Goal: Task Accomplishment & Management: Manage account settings

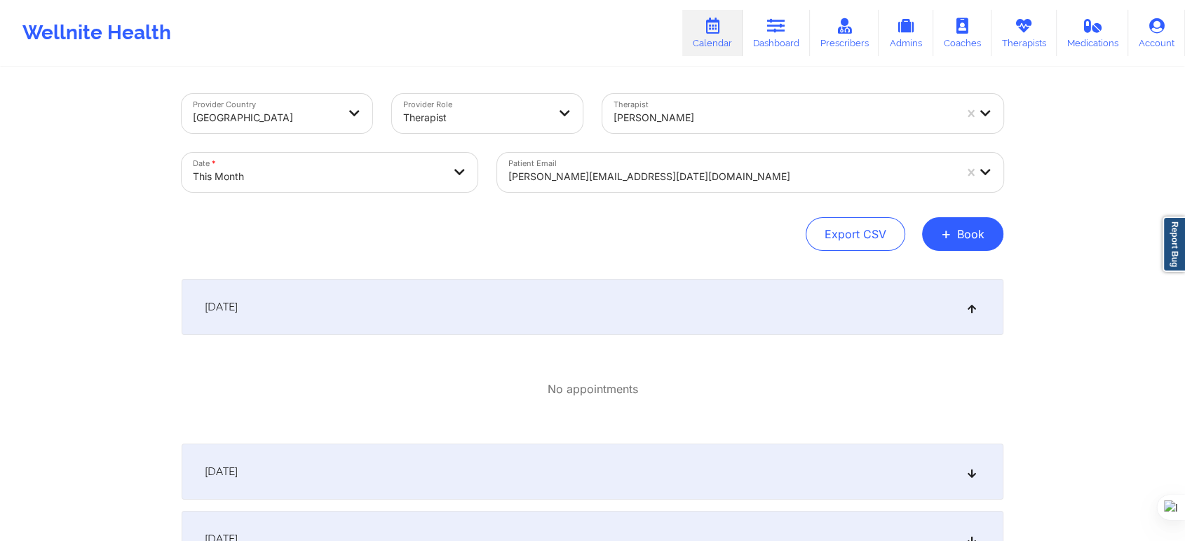
click at [689, 128] on div "Bennita Williams" at bounding box center [784, 117] width 341 height 31
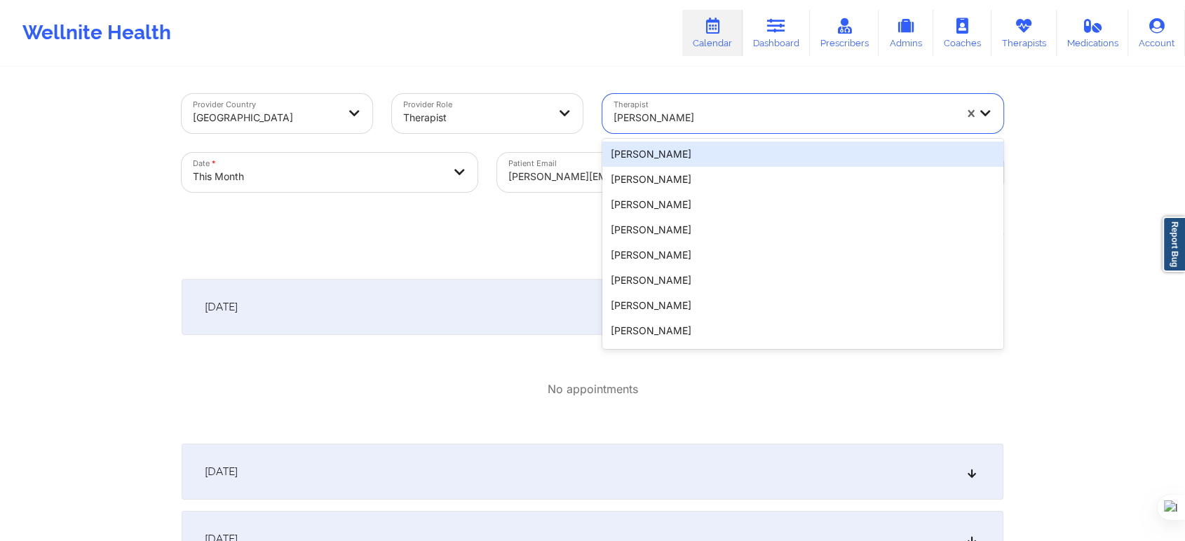
paste input "Elizabeth Harris"
type input "Elizabeth Harris"
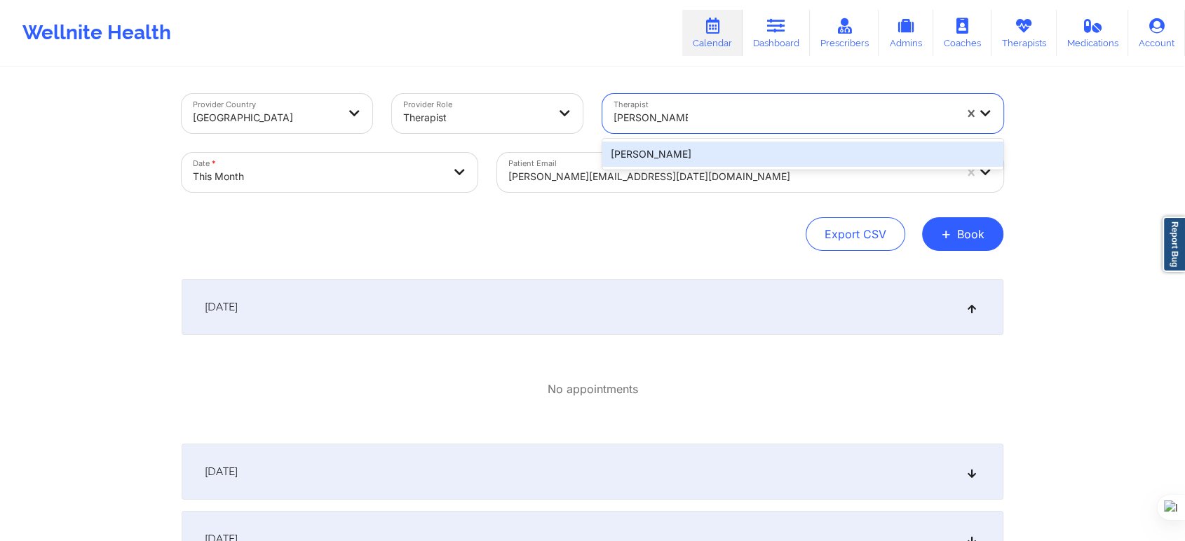
click at [712, 161] on div "Elizabeth Harris" at bounding box center [802, 154] width 401 height 25
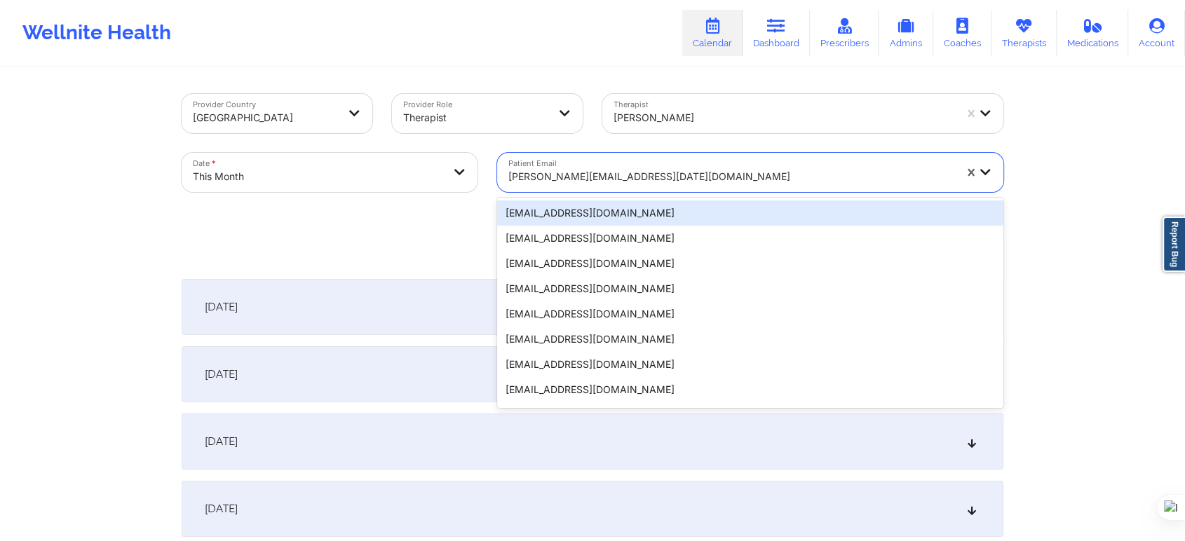
drag, startPoint x: 688, startPoint y: 171, endPoint x: 462, endPoint y: 180, distance: 225.9
click at [462, 180] on div "Provider Country United States Provider Role Therapist Therapist Elizabeth Harr…" at bounding box center [592, 143] width 841 height 118
paste input "dr.nanette.dietrich@gmail.com"
type input "dr.nanette.dietrich@gmail.com"
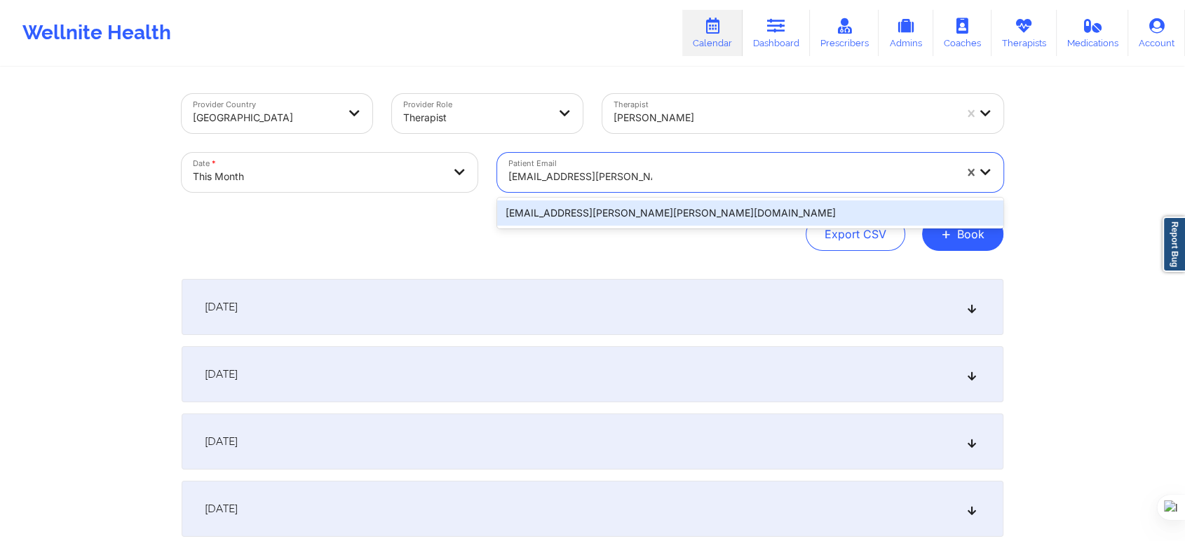
click at [663, 212] on div "dr.nanette.dietrich@gmail.com" at bounding box center [750, 213] width 506 height 25
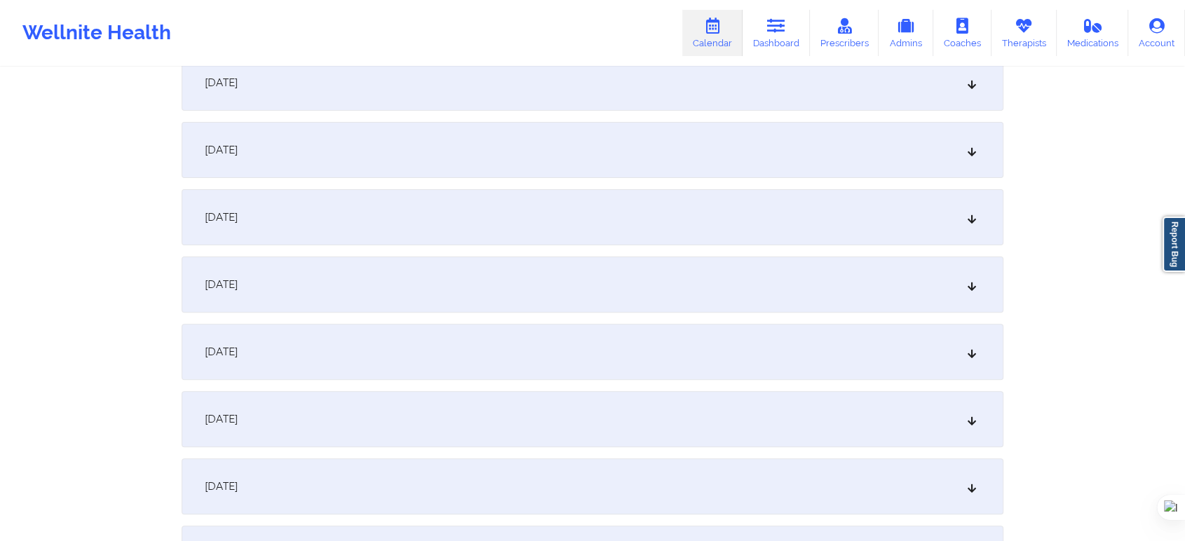
scroll to position [467, 0]
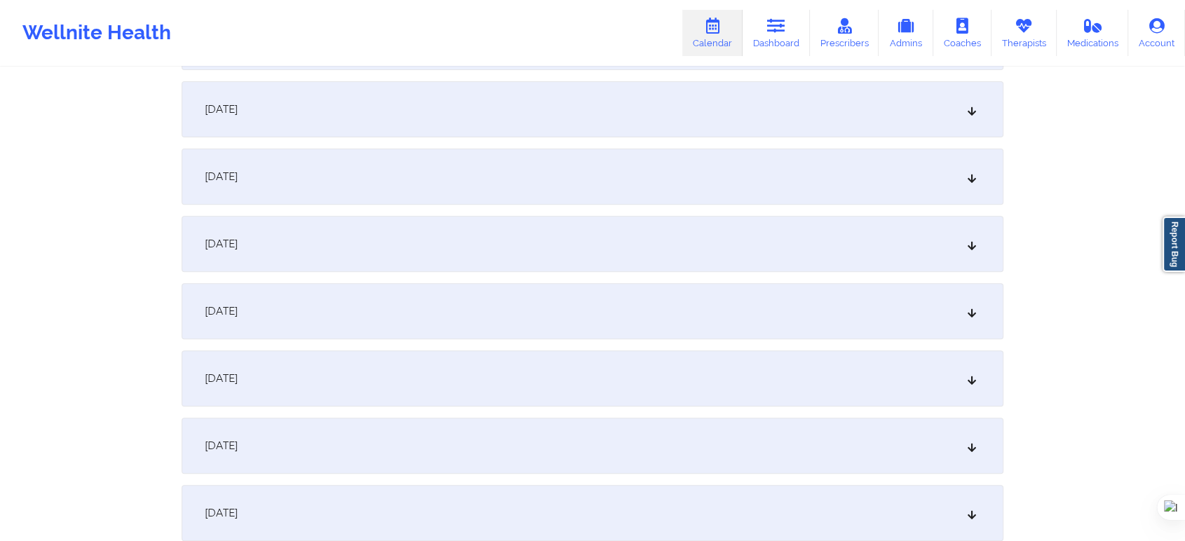
click at [238, 442] on span "October 10, 2025" at bounding box center [221, 446] width 33 height 14
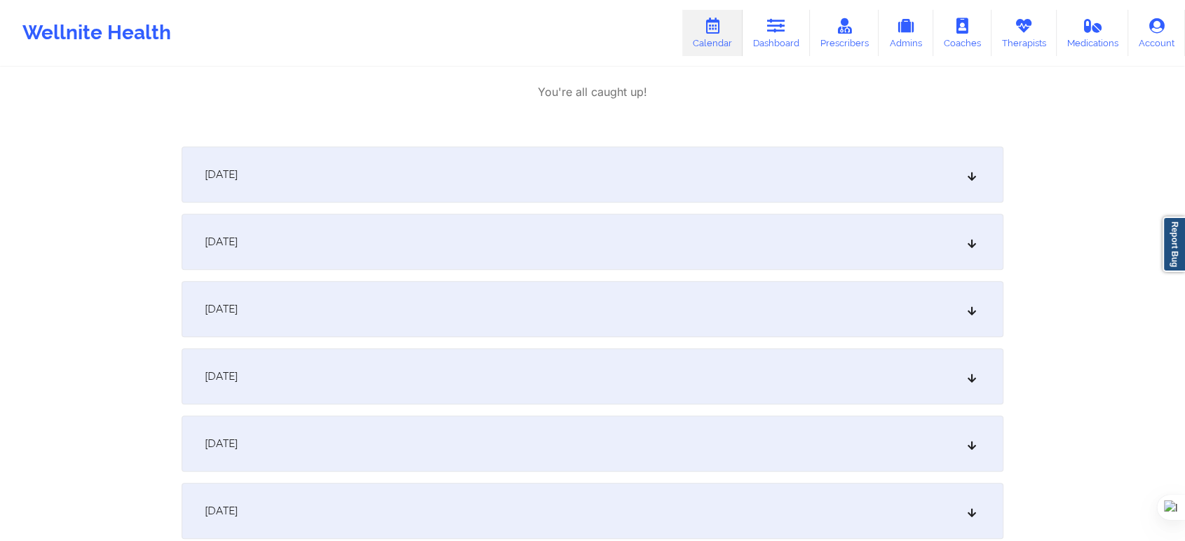
scroll to position [1168, 0]
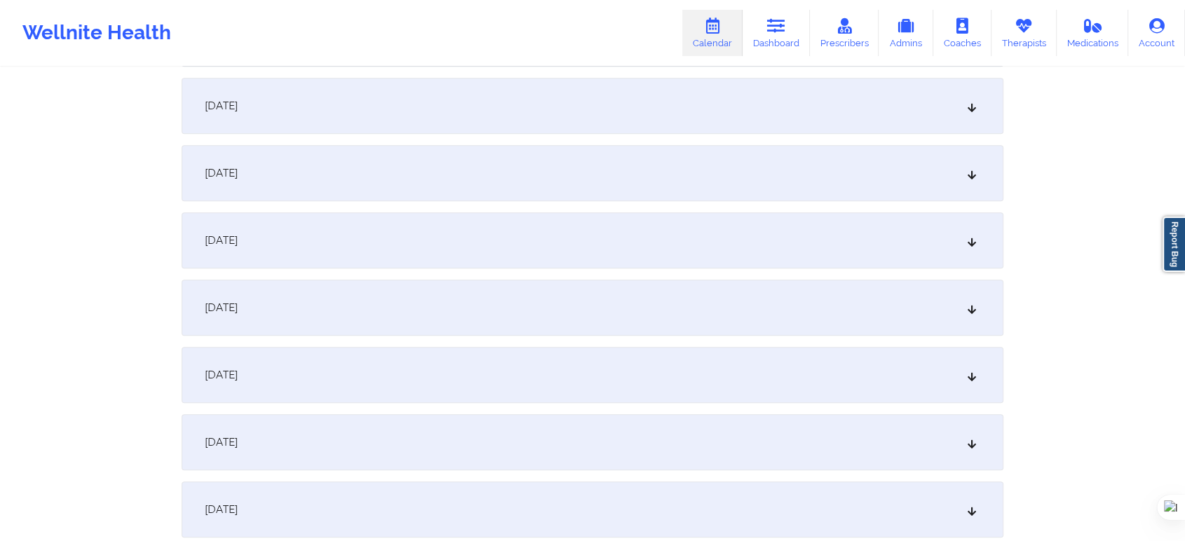
click at [310, 374] on div "October 17, 2025" at bounding box center [593, 375] width 822 height 56
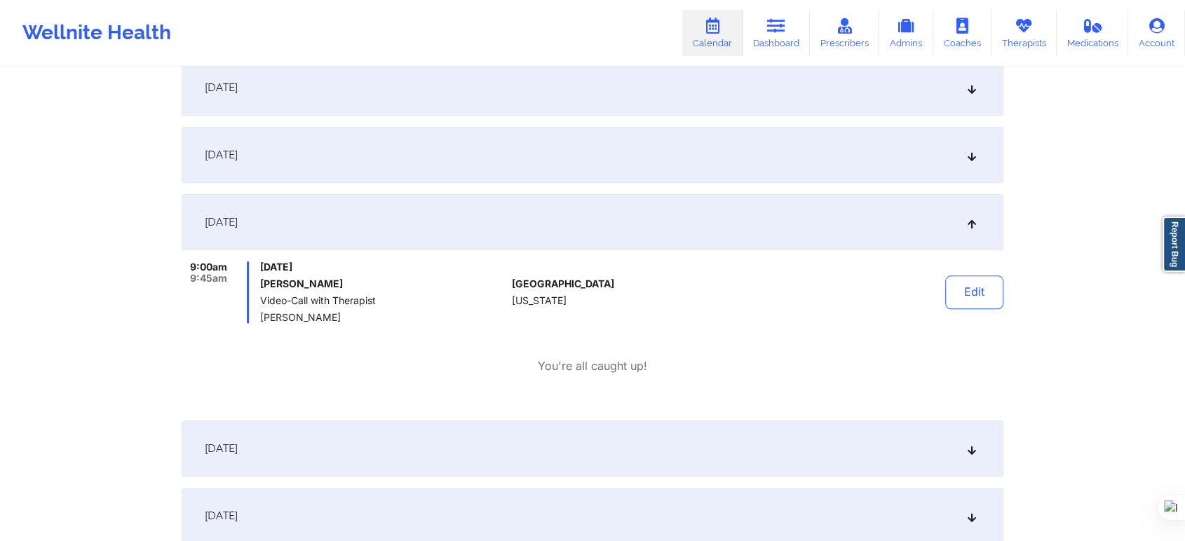
scroll to position [1324, 0]
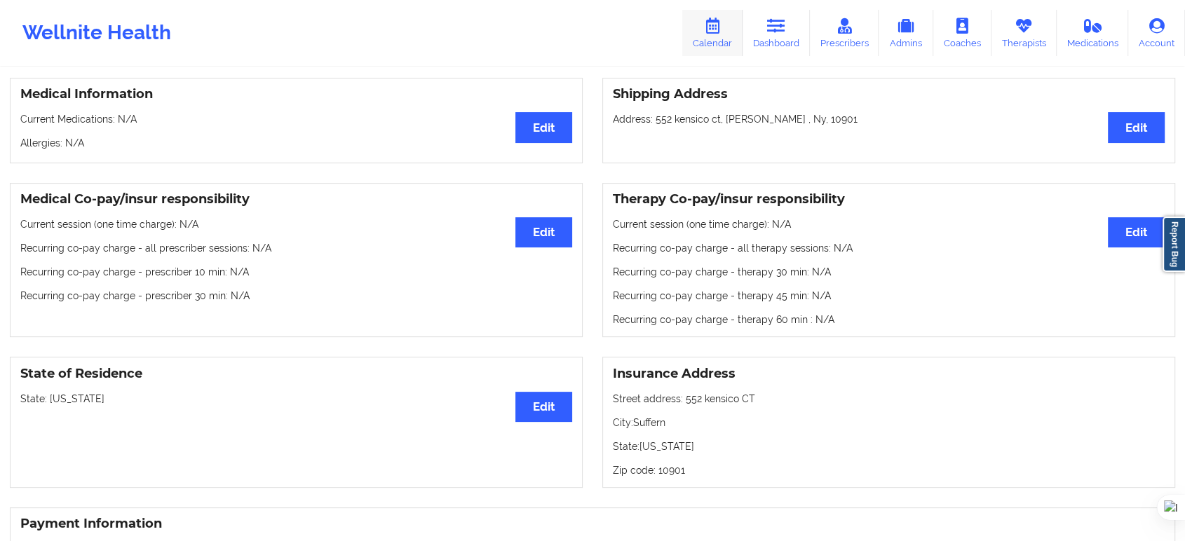
click at [704, 40] on link "Calendar" at bounding box center [712, 33] width 60 height 46
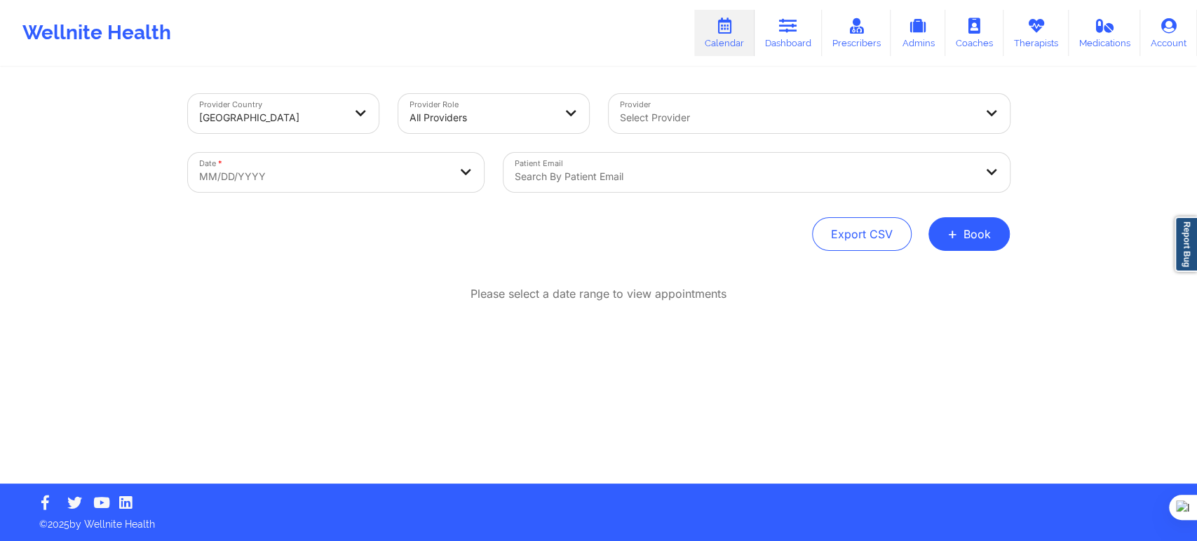
click at [671, 177] on div at bounding box center [745, 176] width 460 height 17
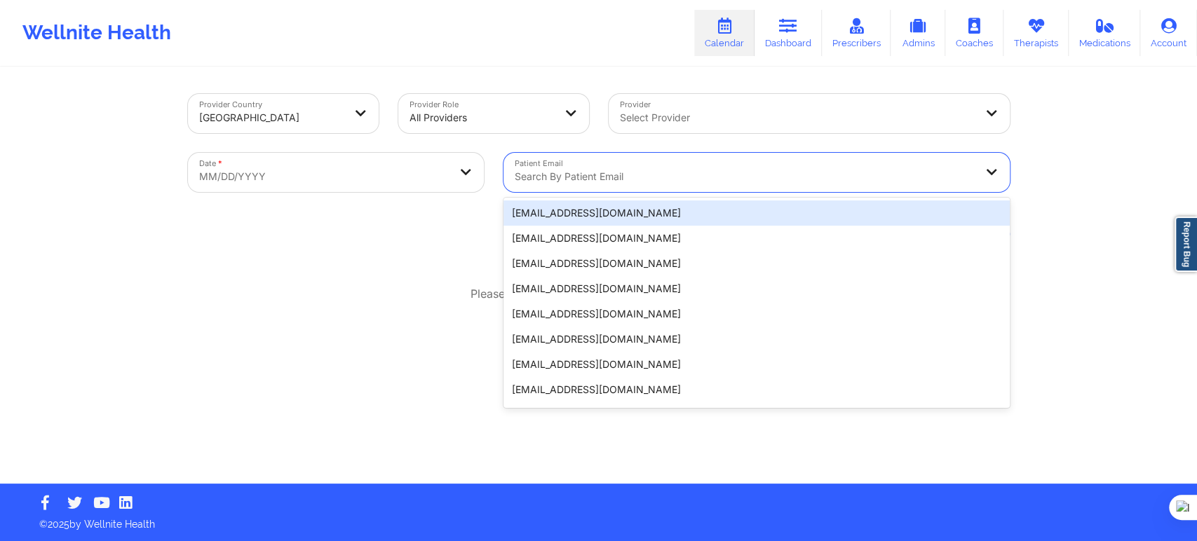
paste input "(347) 279-1486"
type input "(347) 279-1486"
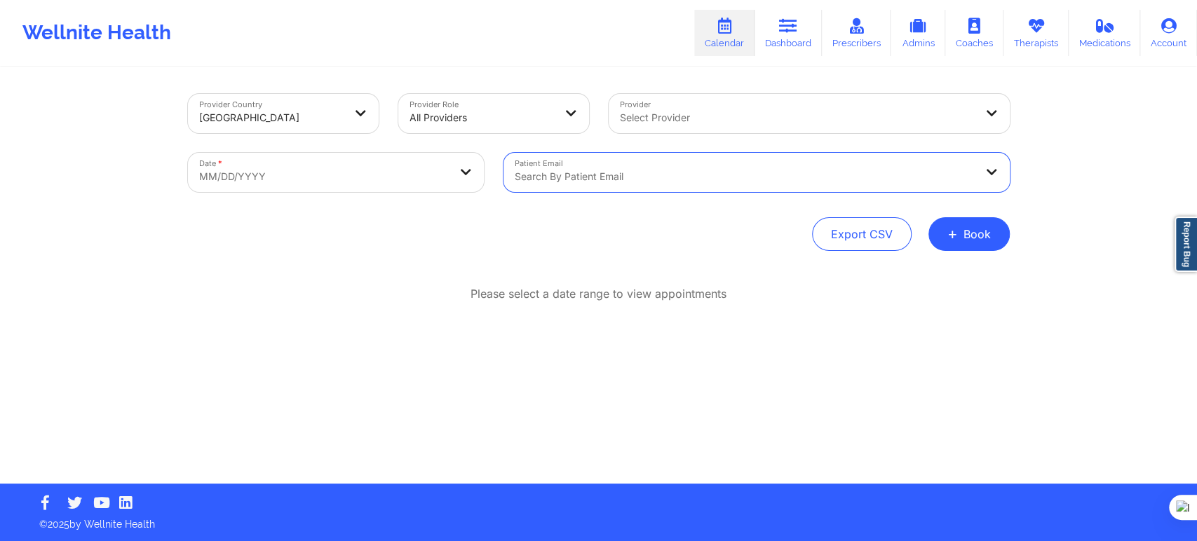
paste input "jessica_jnj@yahoo.com"
type input "jessica_jnj@yahoo.com"
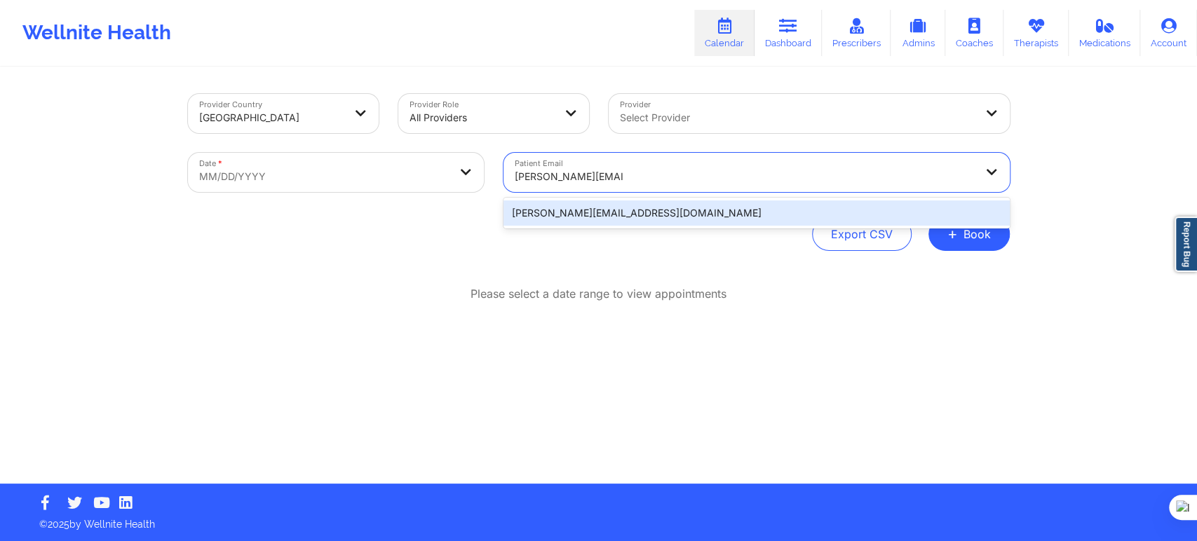
click at [740, 217] on div "jessica_jnj@yahoo.com" at bounding box center [756, 213] width 506 height 25
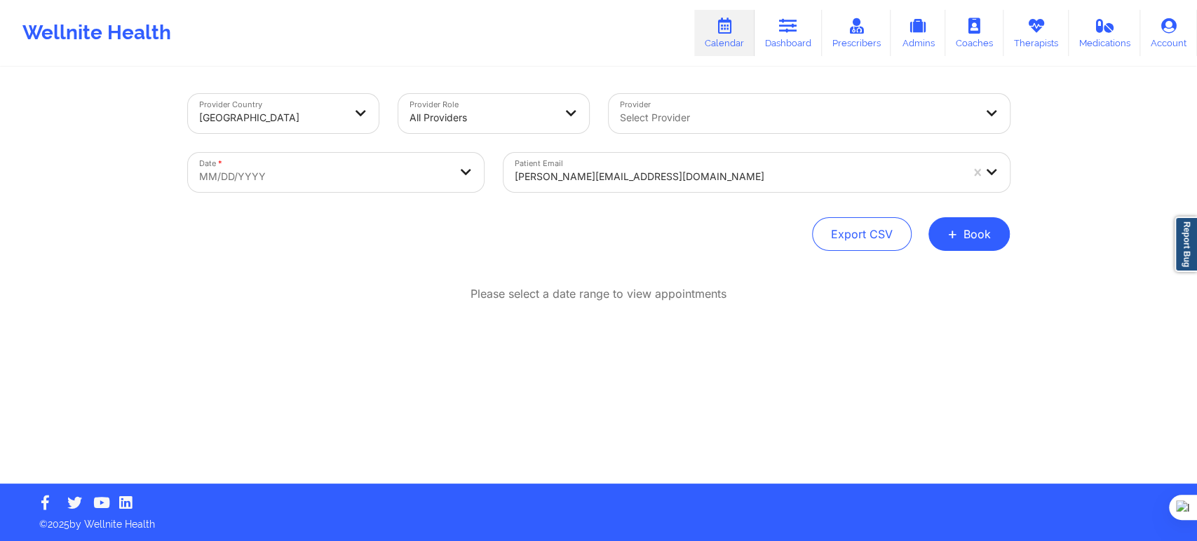
click at [1021, 323] on div "Provider Country United States Provider Role All Providers Provider Select Prov…" at bounding box center [598, 242] width 1197 height 484
click at [494, 116] on div at bounding box center [482, 117] width 144 height 17
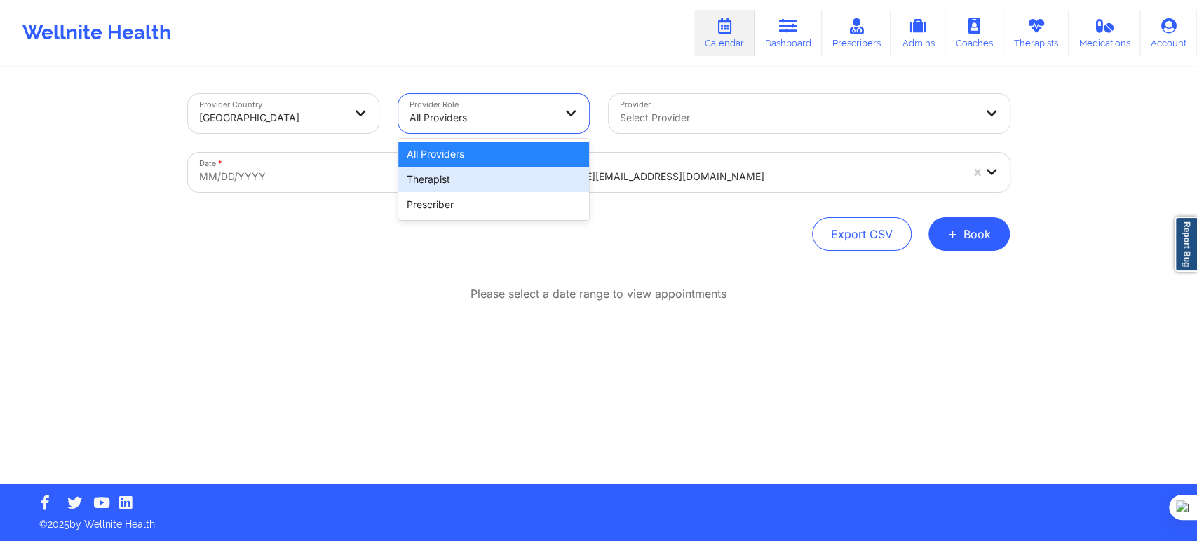
click at [481, 182] on div "Therapist" at bounding box center [493, 179] width 191 height 25
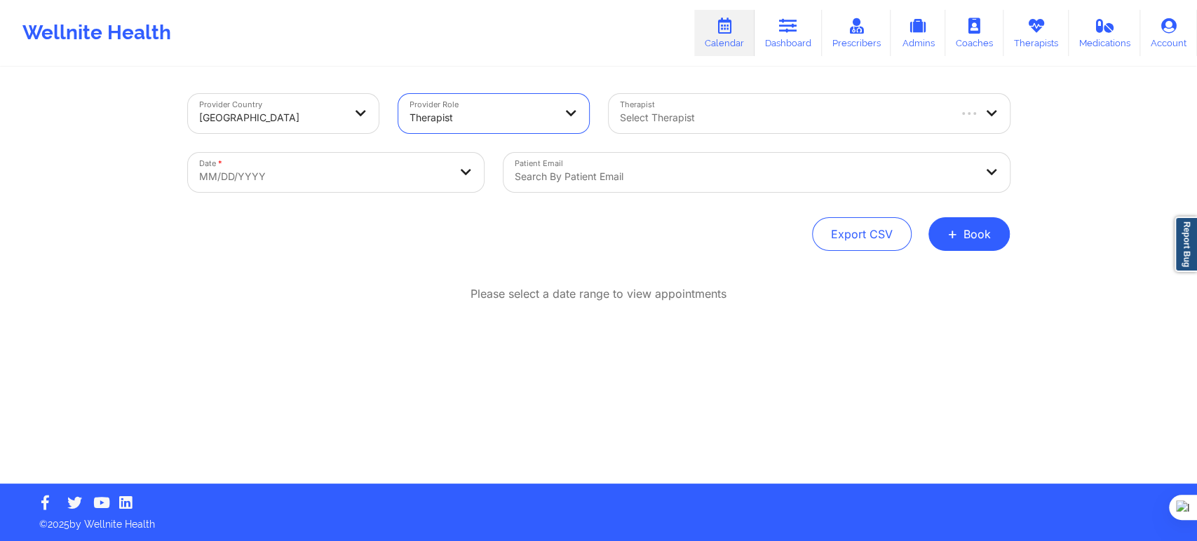
click at [736, 292] on div "Please select a date range to view appointments" at bounding box center [599, 294] width 822 height 16
click at [665, 182] on div at bounding box center [745, 176] width 460 height 17
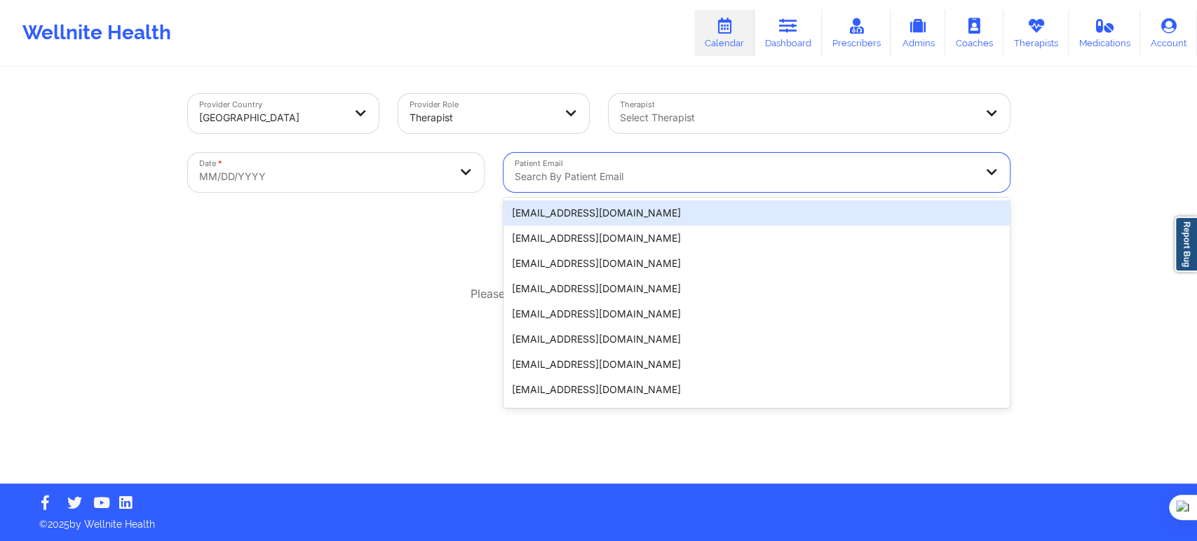
paste input "jessica_jnj@yahoo.com"
type input "jessica_jnj@yahoo.com"
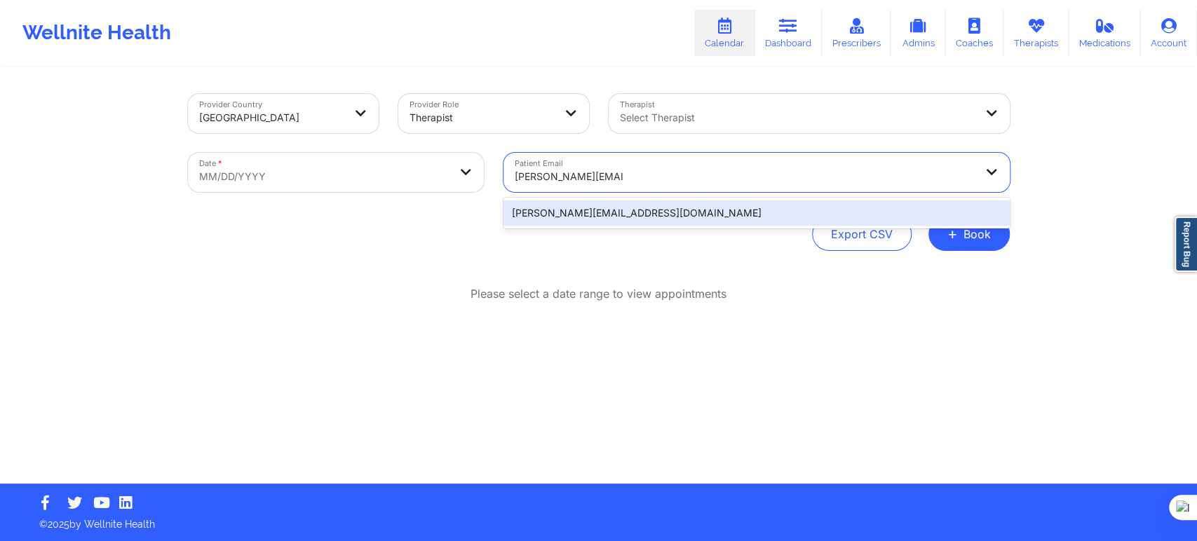
click at [593, 221] on div "jessica_jnj@yahoo.com" at bounding box center [756, 213] width 506 height 25
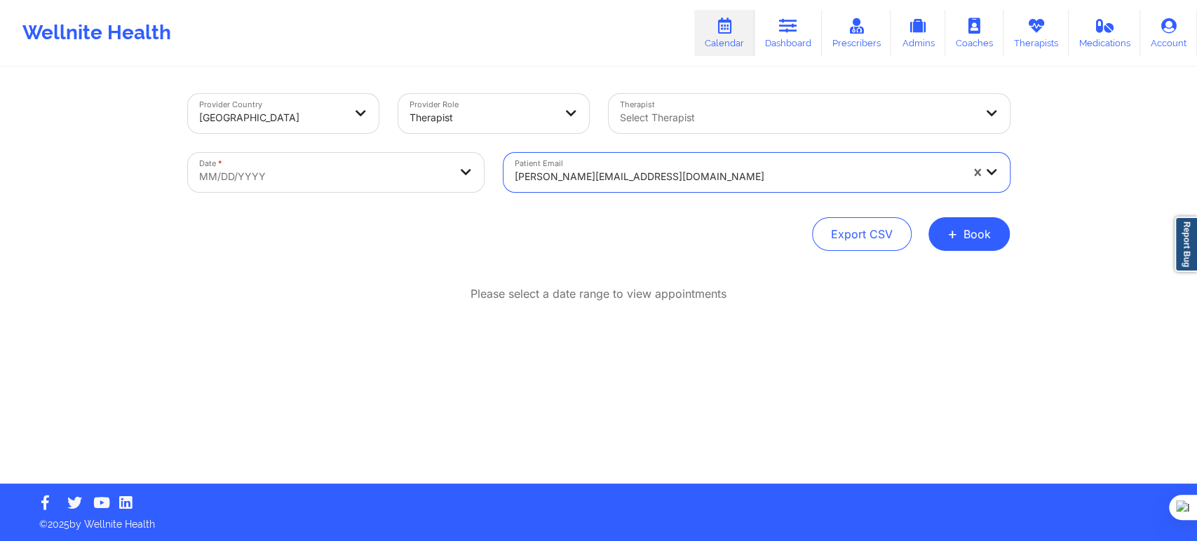
click at [586, 248] on div "Export CSV + Book" at bounding box center [599, 234] width 822 height 34
click at [672, 119] on div at bounding box center [797, 117] width 355 height 17
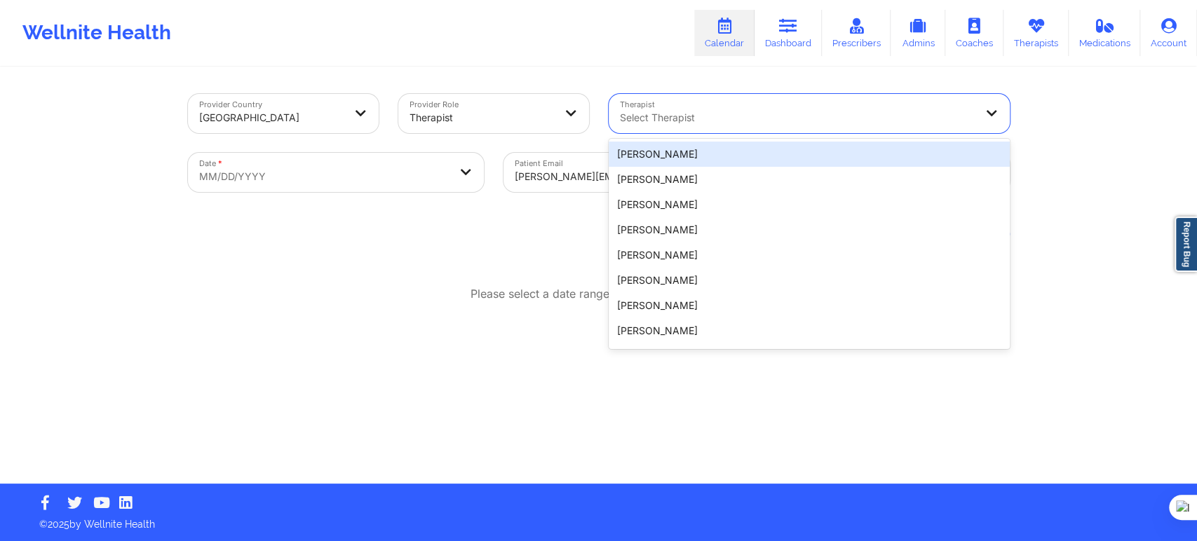
paste input "Chanel Thompson"
type input "Chanel Thompson"
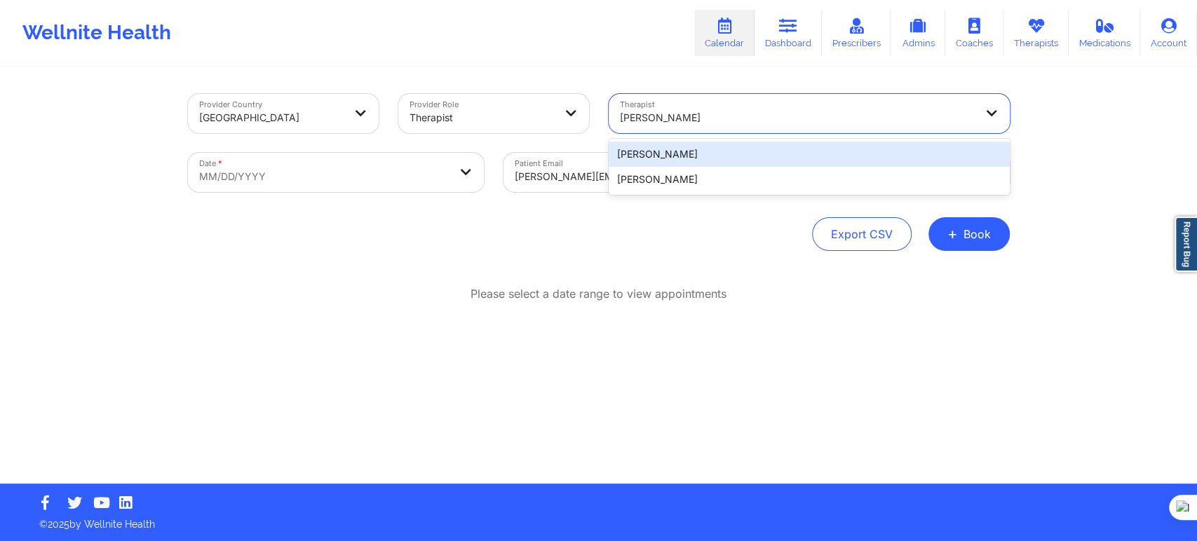
click at [671, 151] on div "Chanel Thompson" at bounding box center [809, 154] width 401 height 25
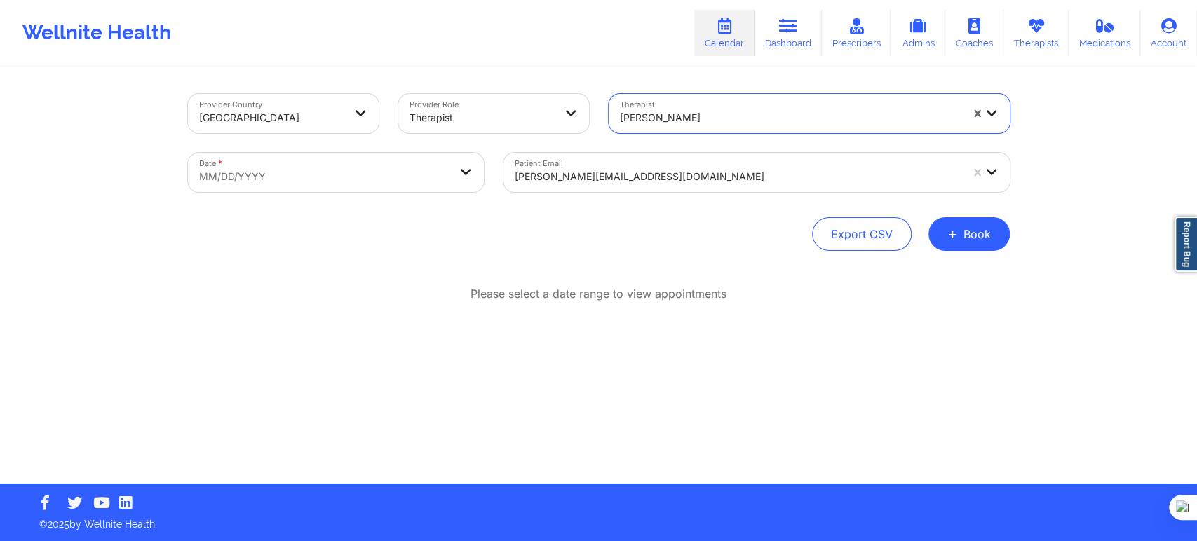
click at [647, 248] on div "Export CSV + Book" at bounding box center [599, 234] width 822 height 34
click at [1022, 301] on div "Provider Country United States Provider Role Therapist Therapist Chanel Thompso…" at bounding box center [598, 242] width 1197 height 484
click at [390, 177] on body "Wellnite Health Calendar Dashboard Prescribers Admins Coaches Therapists Medica…" at bounding box center [598, 270] width 1197 height 541
select select "2025-8"
select select "2025-9"
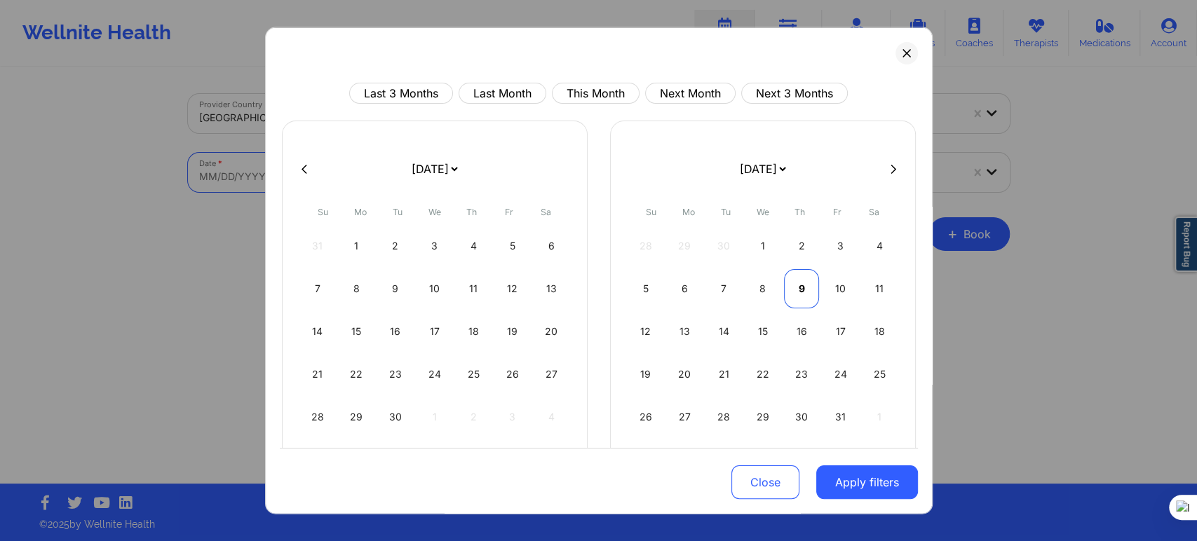
click at [794, 284] on div "9" at bounding box center [802, 288] width 36 height 39
select select "2025-9"
select select "2025-10"
select select "2025-9"
select select "2025-10"
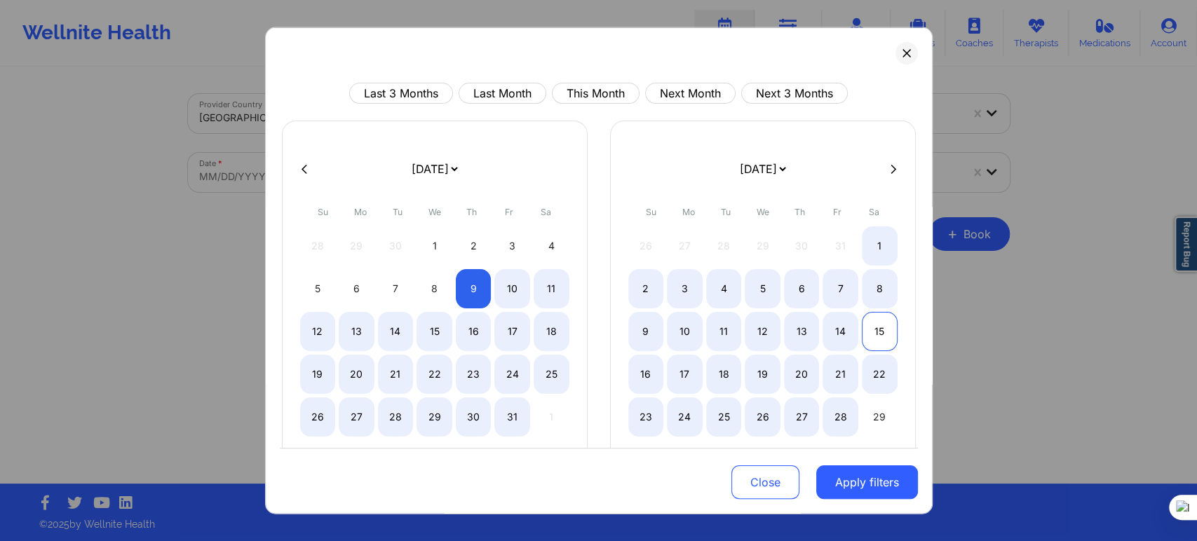
select select "2025-9"
select select "2025-10"
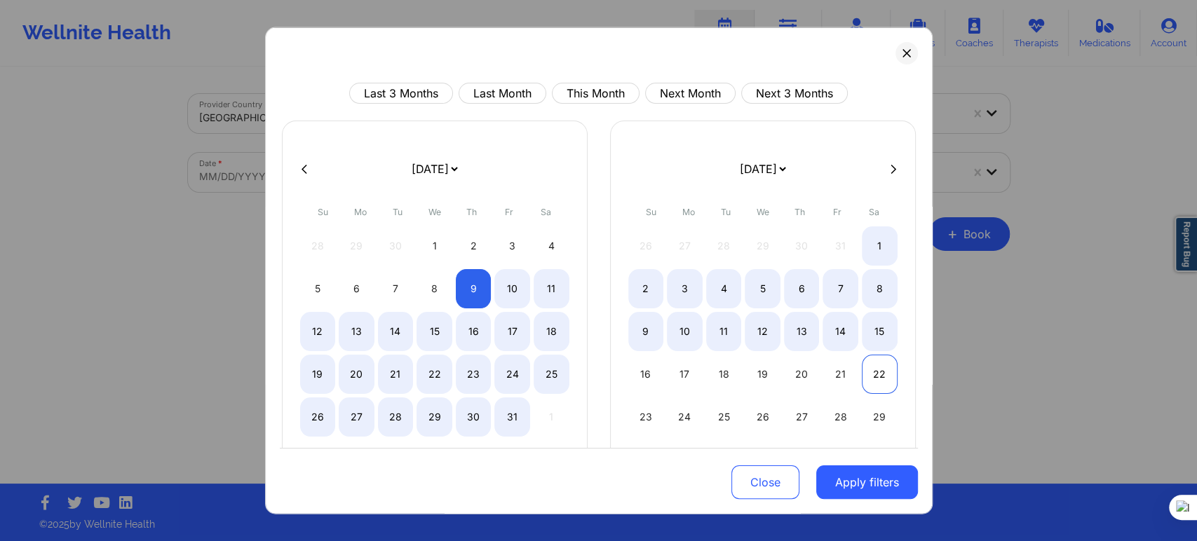
select select "2025-9"
select select "2025-10"
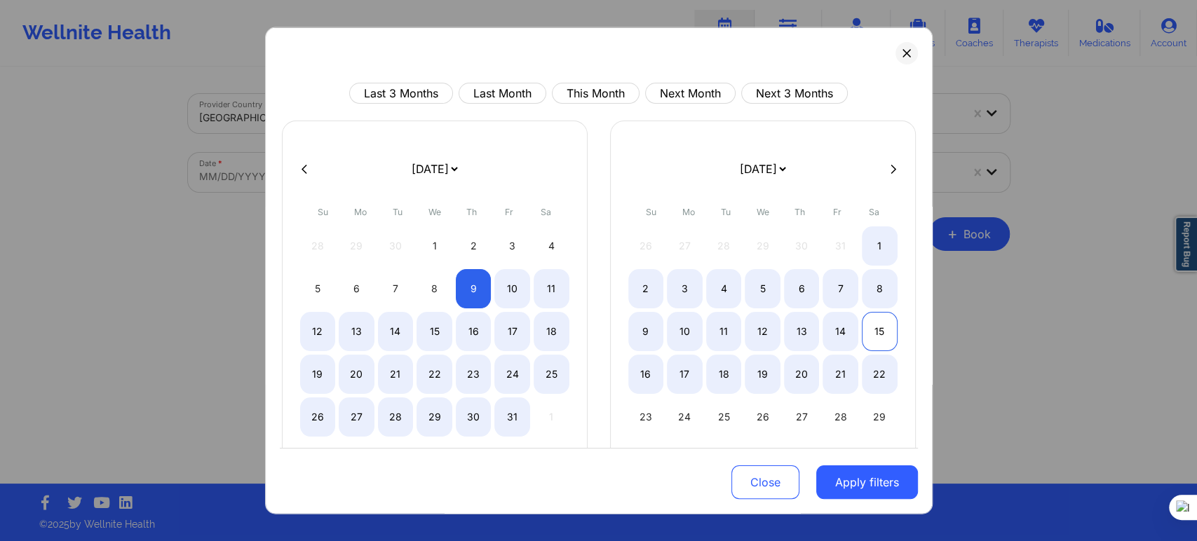
select select "2025-9"
select select "2025-10"
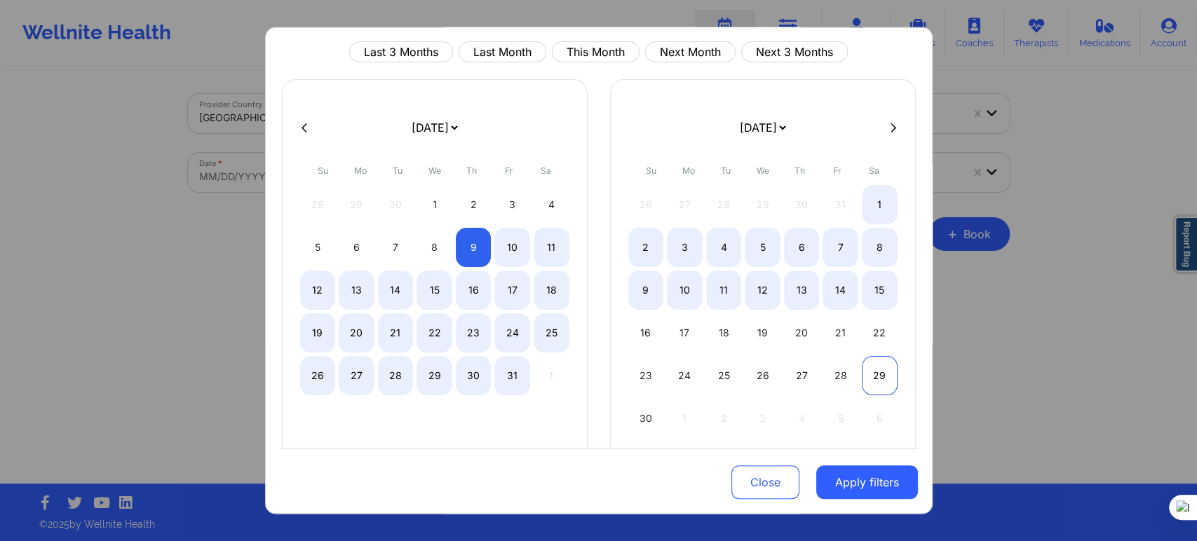
select select "2025-9"
select select "2025-10"
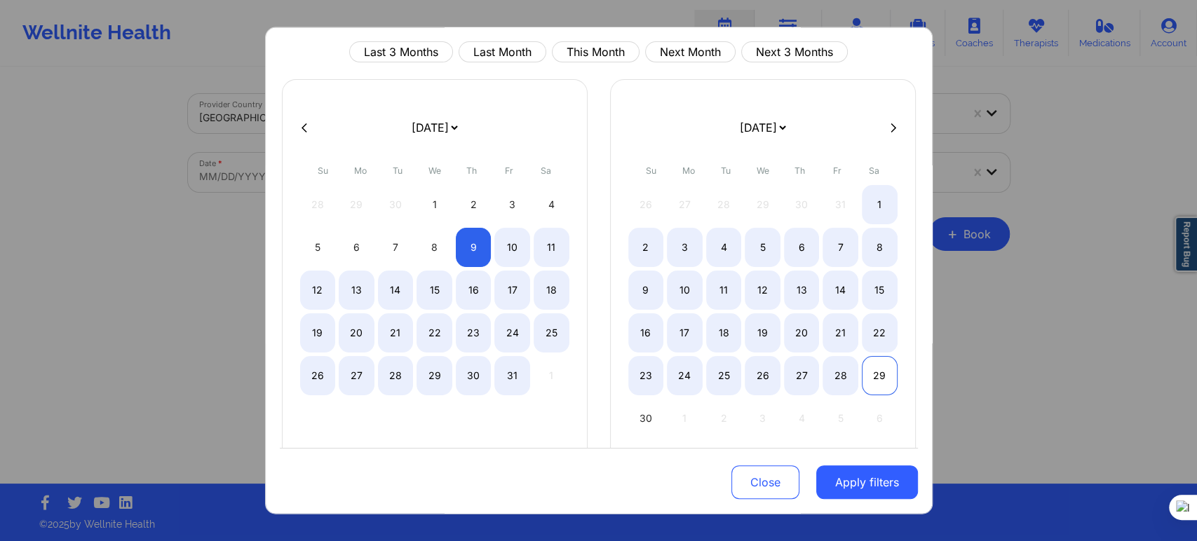
scroll to position [74, 0]
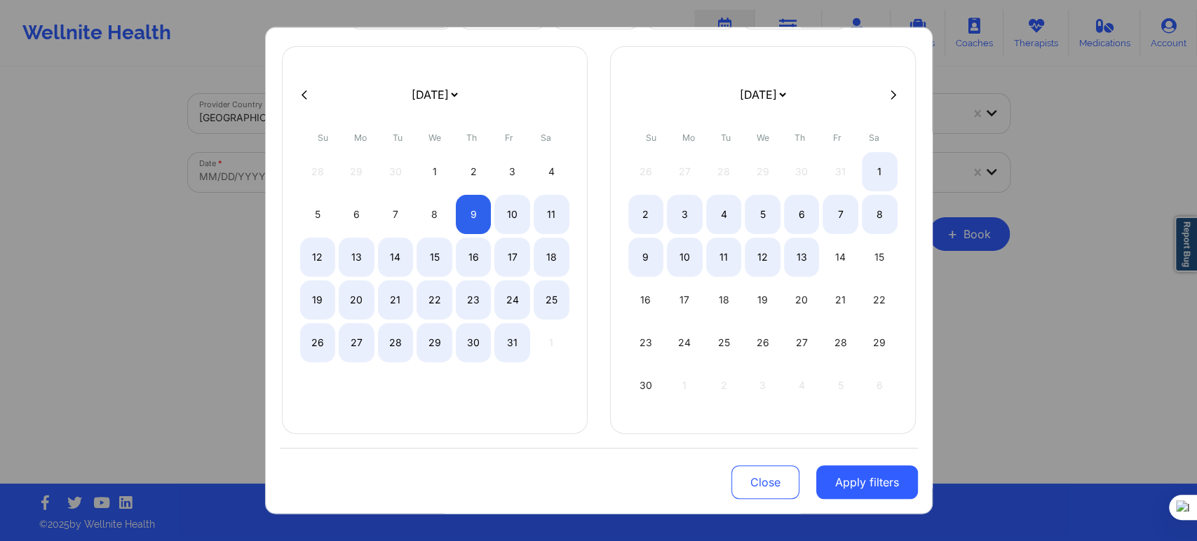
select select "2025-9"
select select "2025-10"
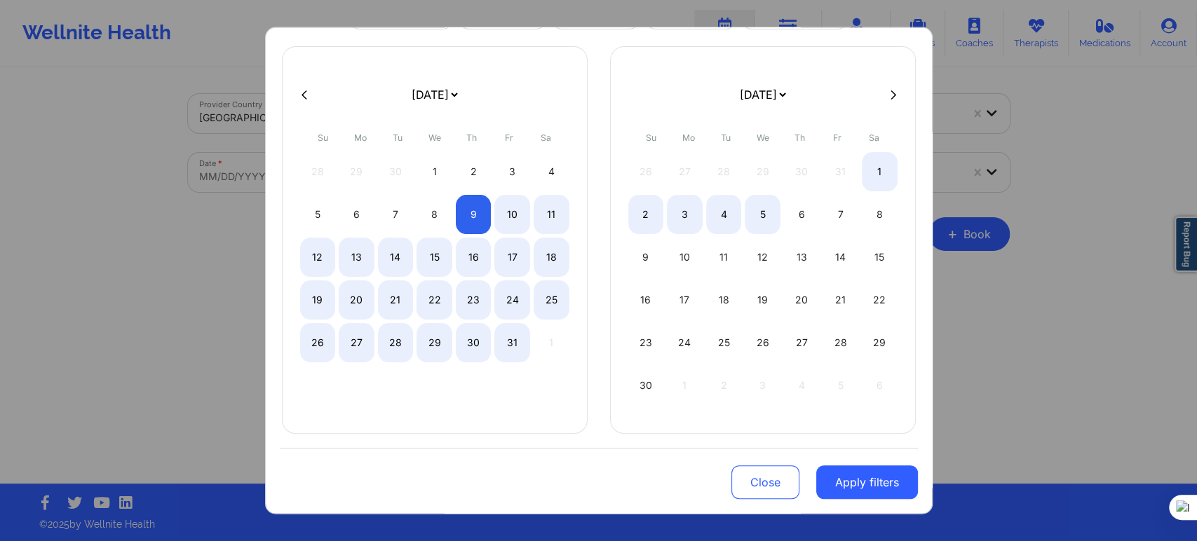
scroll to position [22, 0]
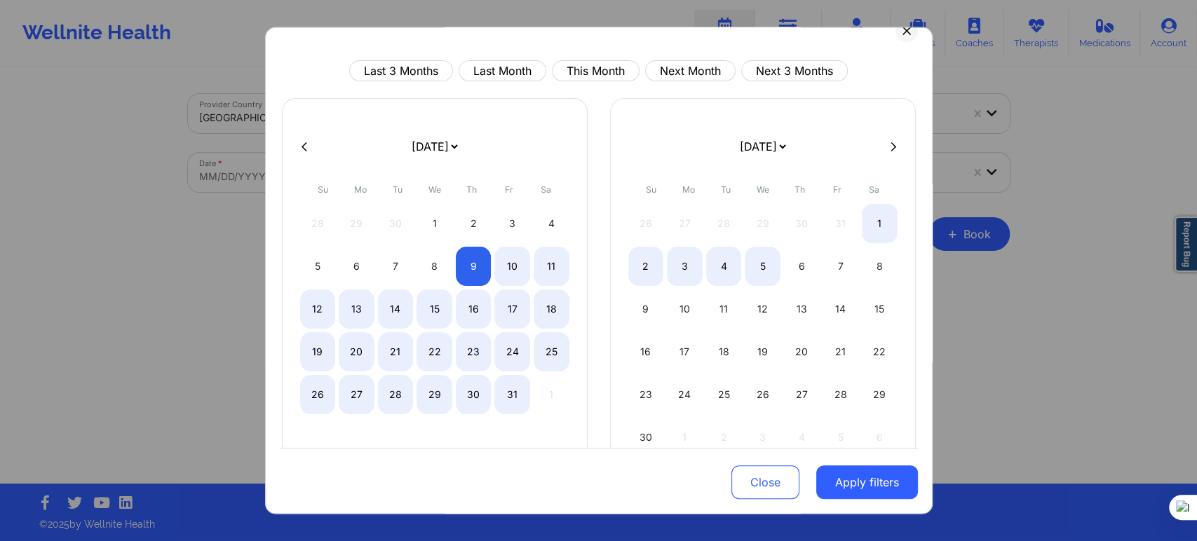
select select "2025-9"
select select "2025-10"
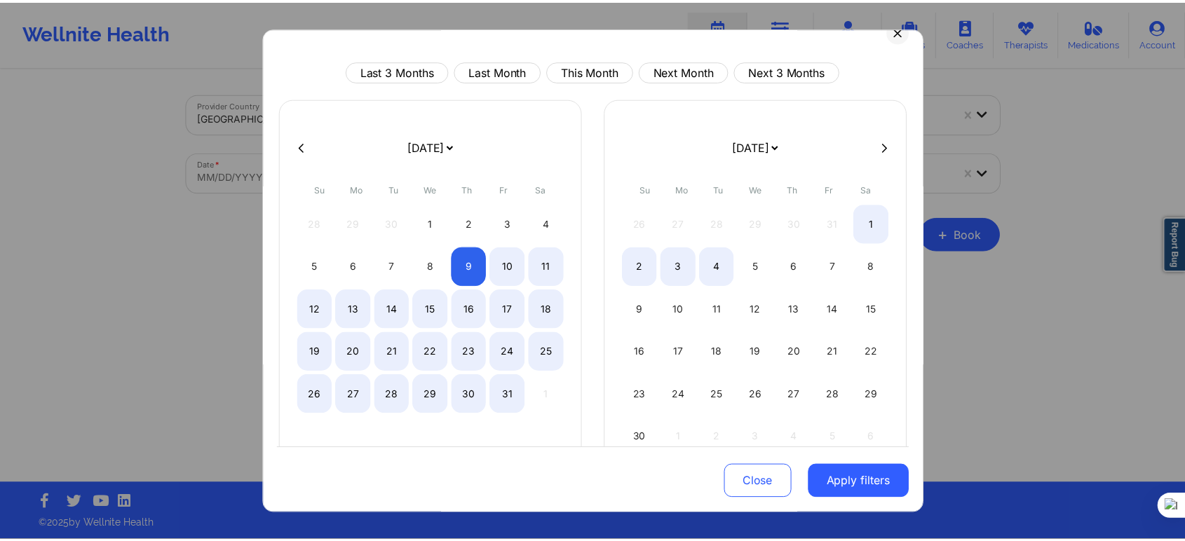
scroll to position [0, 0]
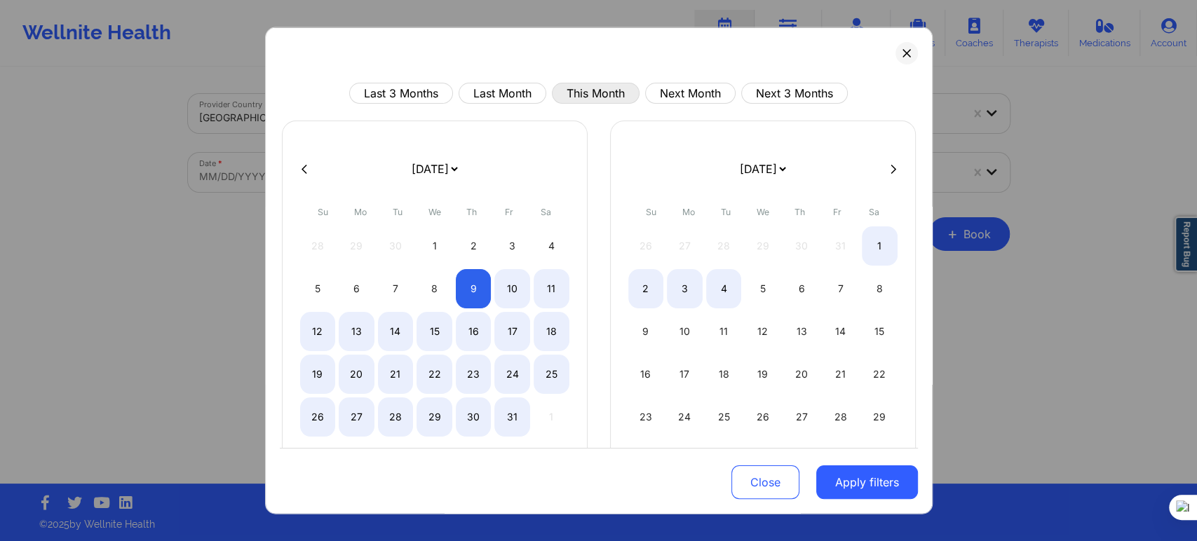
click at [588, 94] on button "This Month" at bounding box center [596, 93] width 88 height 21
select select "2025-9"
select select "2025-10"
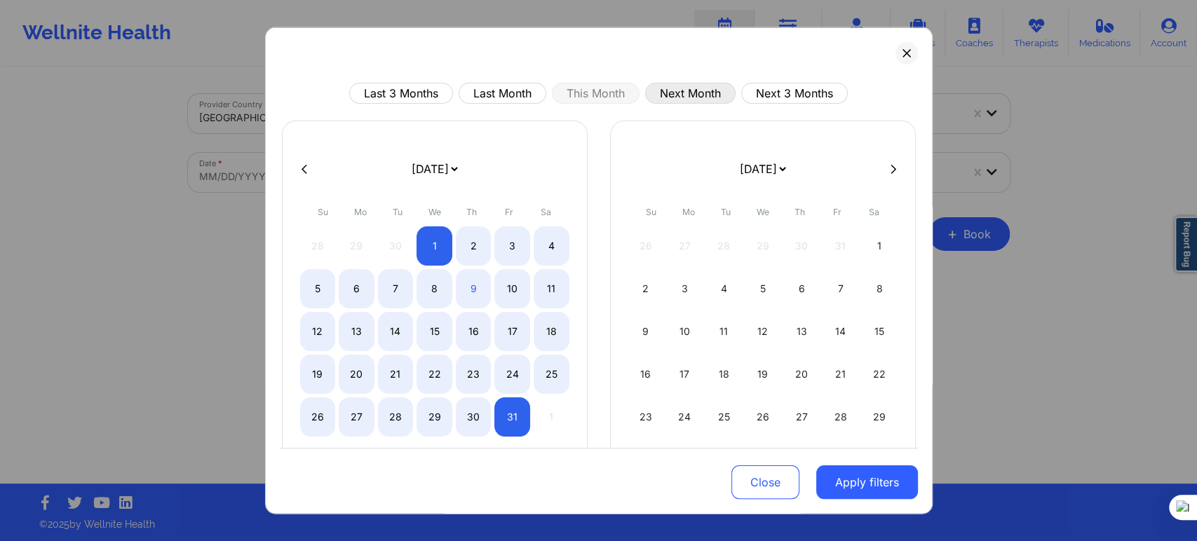
click at [686, 93] on button "Next Month" at bounding box center [690, 93] width 90 height 21
select select "2025-10"
select select "2025-11"
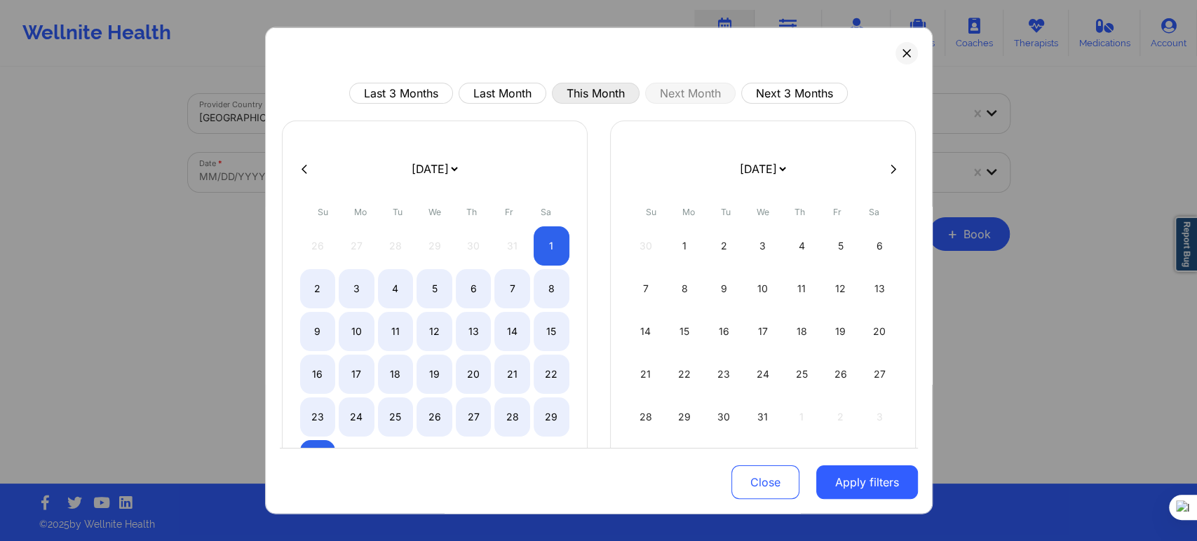
click at [576, 88] on button "This Month" at bounding box center [596, 93] width 88 height 21
select select "2025-9"
select select "2025-10"
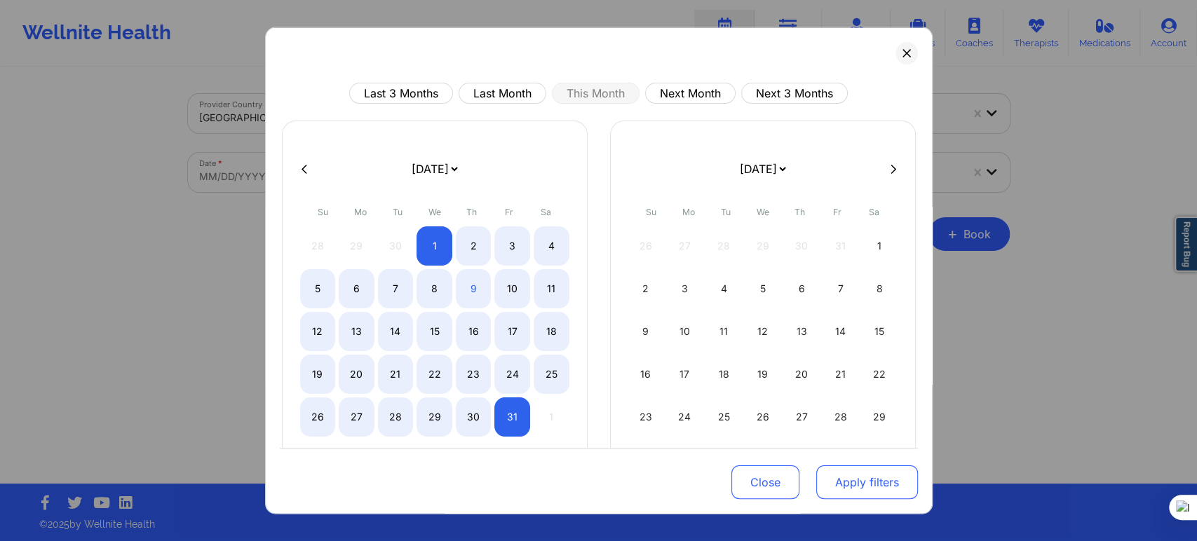
click at [834, 485] on button "Apply filters" at bounding box center [867, 483] width 102 height 34
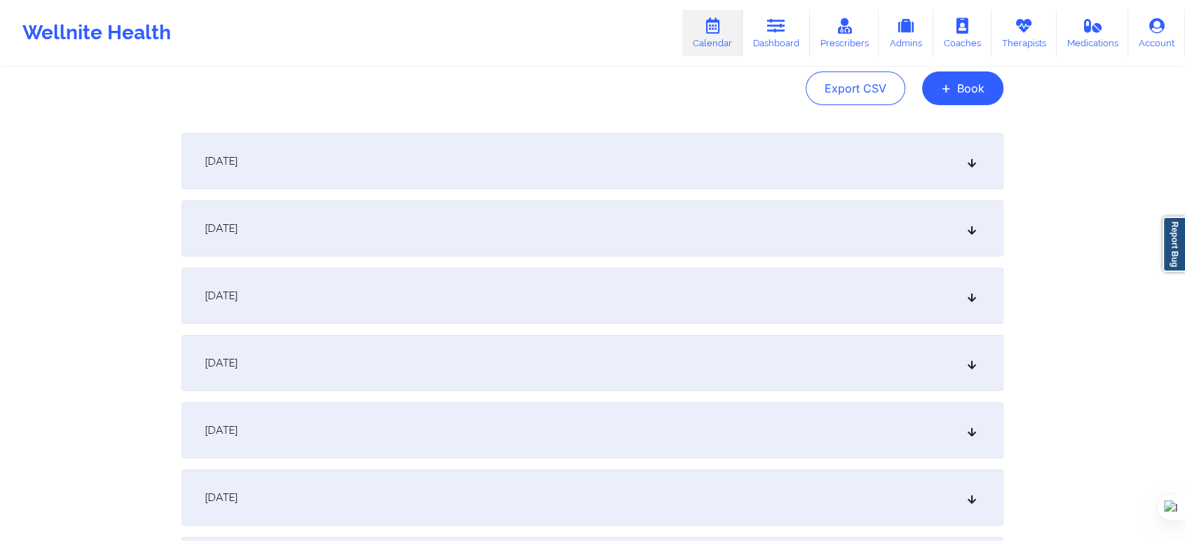
scroll to position [156, 0]
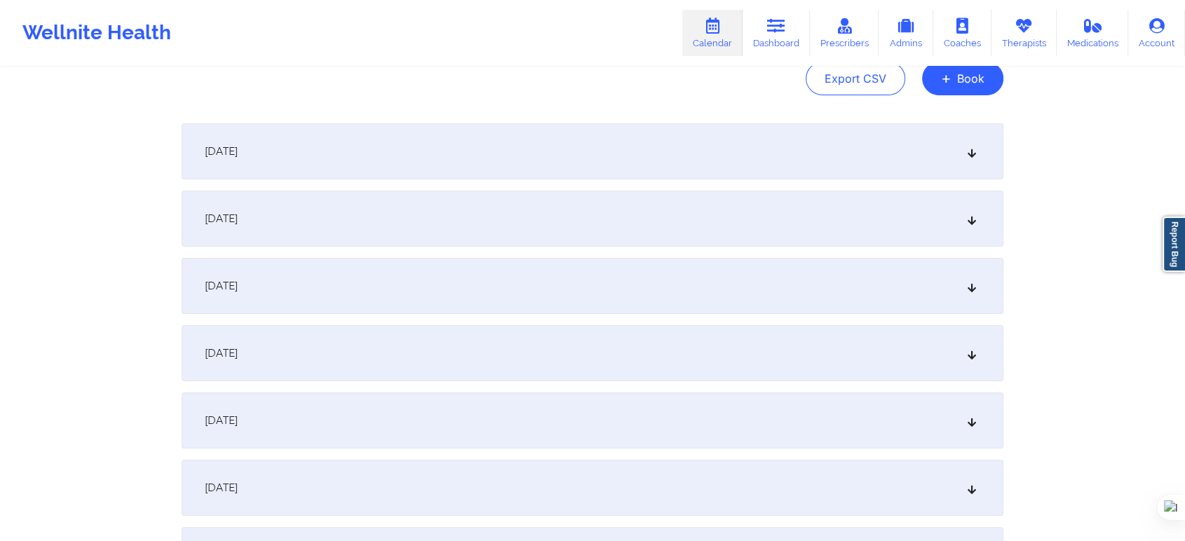
click at [346, 158] on div "October 1, 2025" at bounding box center [593, 151] width 822 height 56
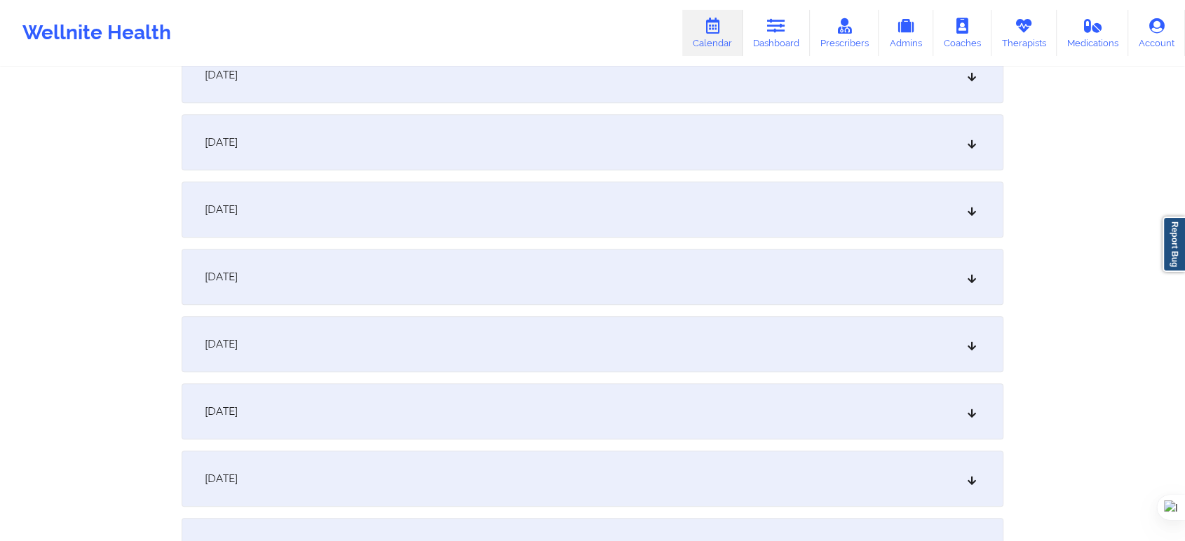
scroll to position [623, 0]
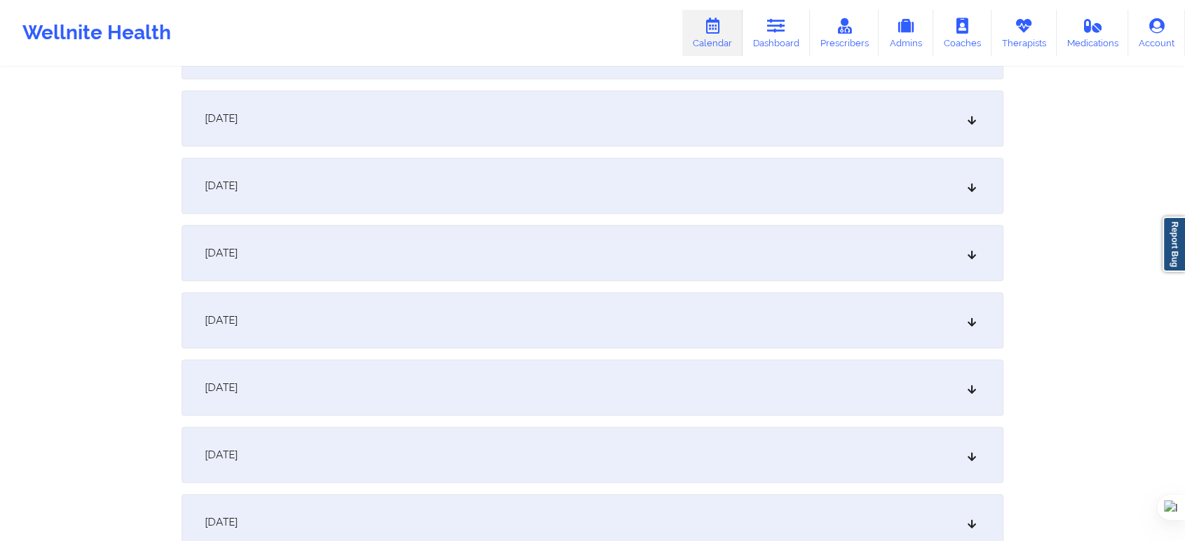
click at [524, 270] on div "October 8, 2025" at bounding box center [593, 253] width 822 height 56
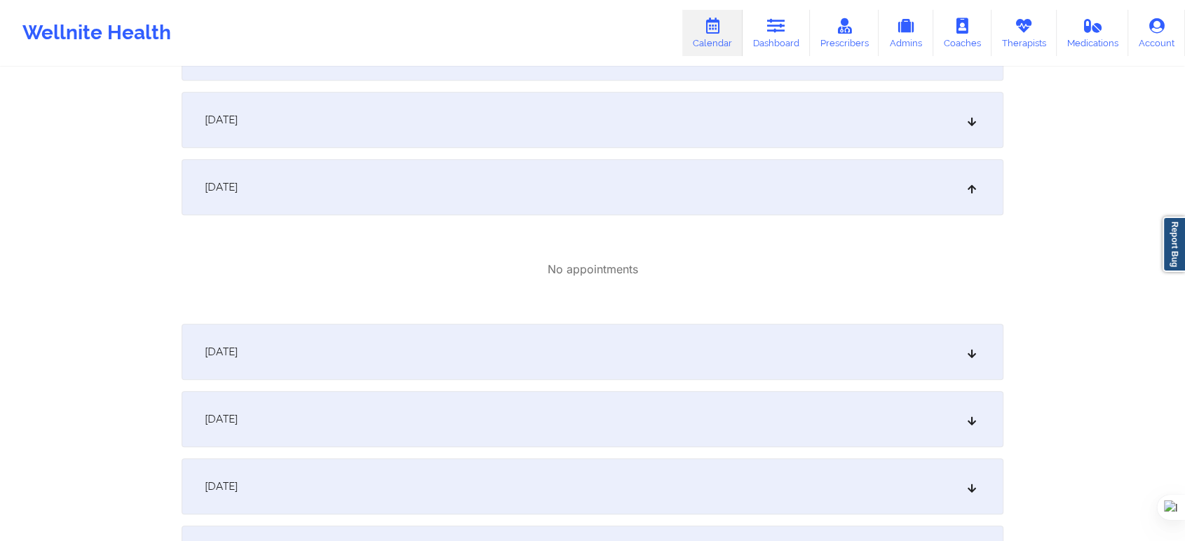
scroll to position [779, 0]
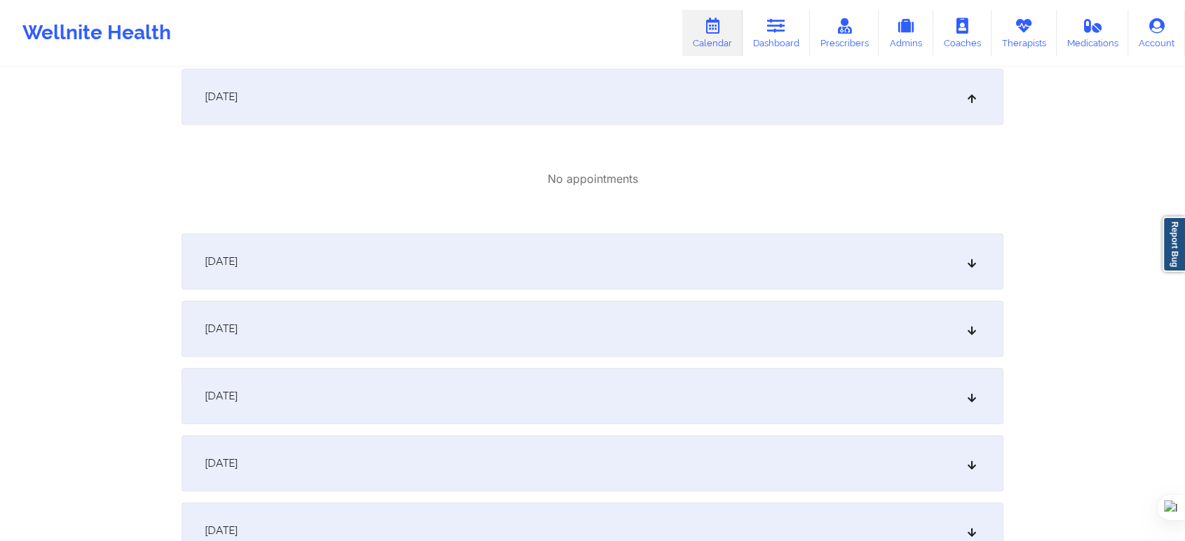
click at [482, 266] on div "October 9, 2025" at bounding box center [593, 261] width 822 height 56
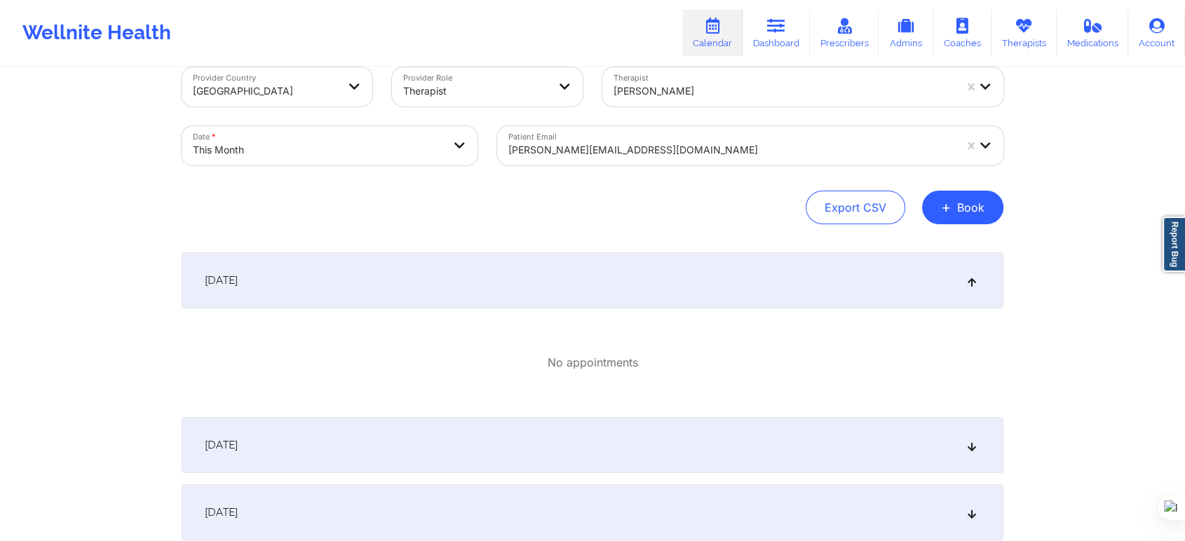
scroll to position [0, 0]
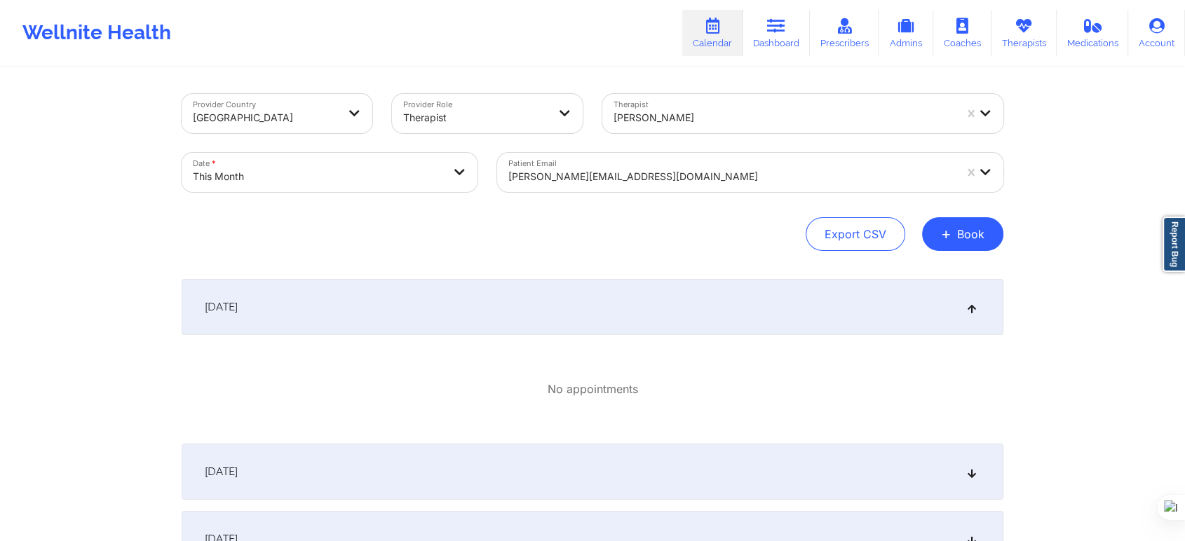
click at [677, 184] on div at bounding box center [731, 176] width 446 height 17
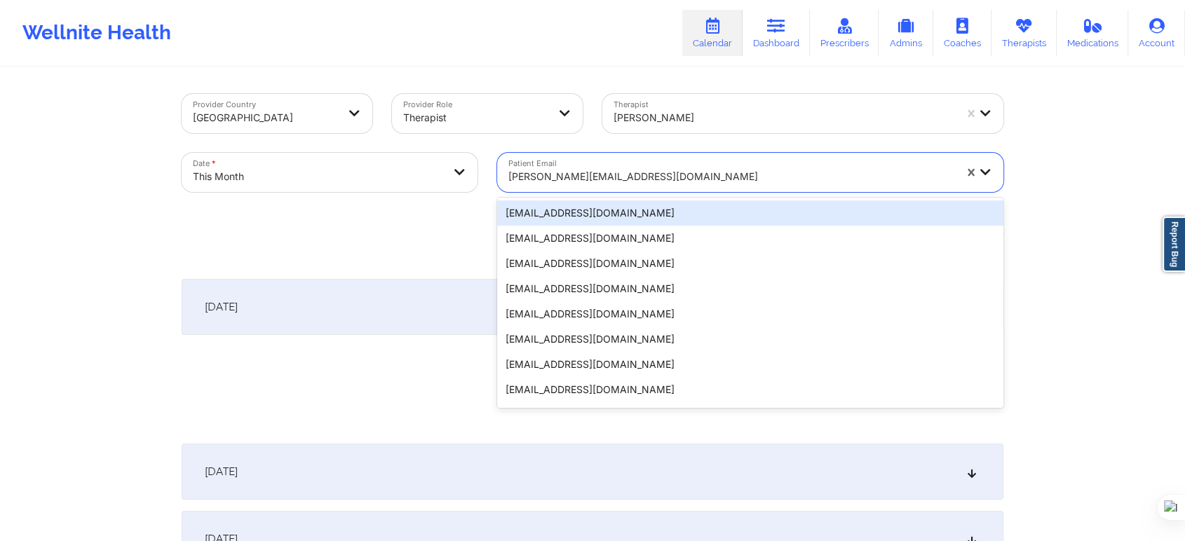
paste input "jessica_jnj@yahoo.com"
type input "jessica_jnj@yahoo.com"
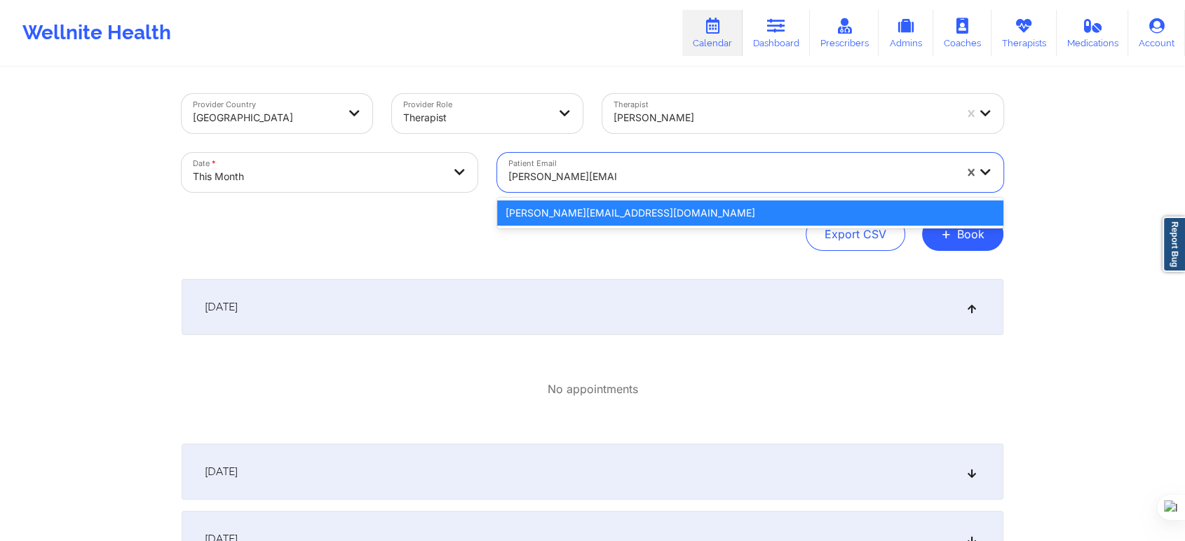
click at [670, 210] on div "jessica_jnj@yahoo.com" at bounding box center [750, 213] width 506 height 25
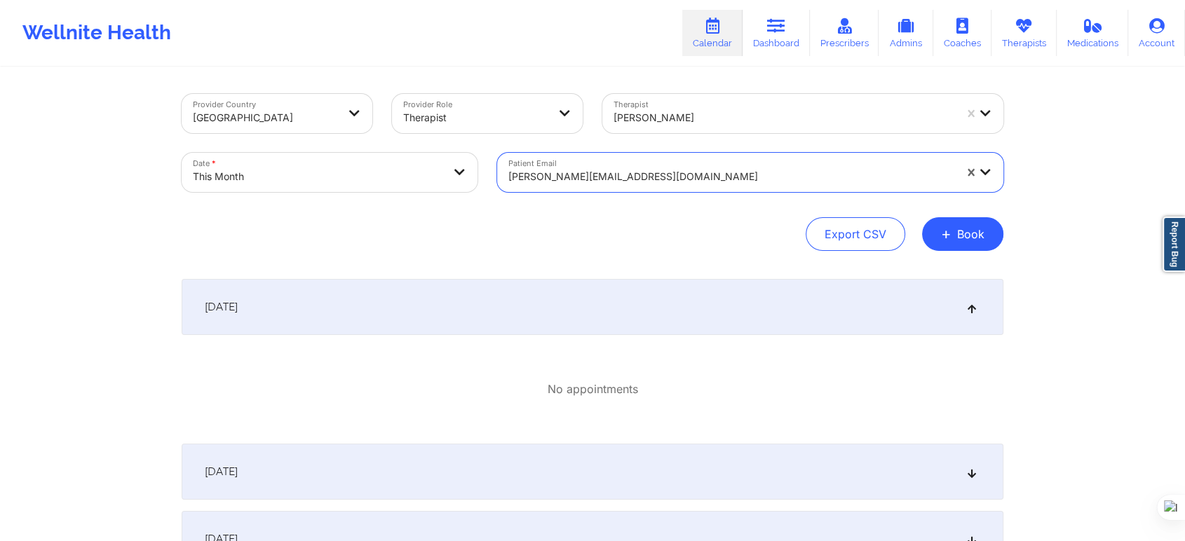
click at [622, 236] on div "Export CSV + Book" at bounding box center [593, 234] width 822 height 34
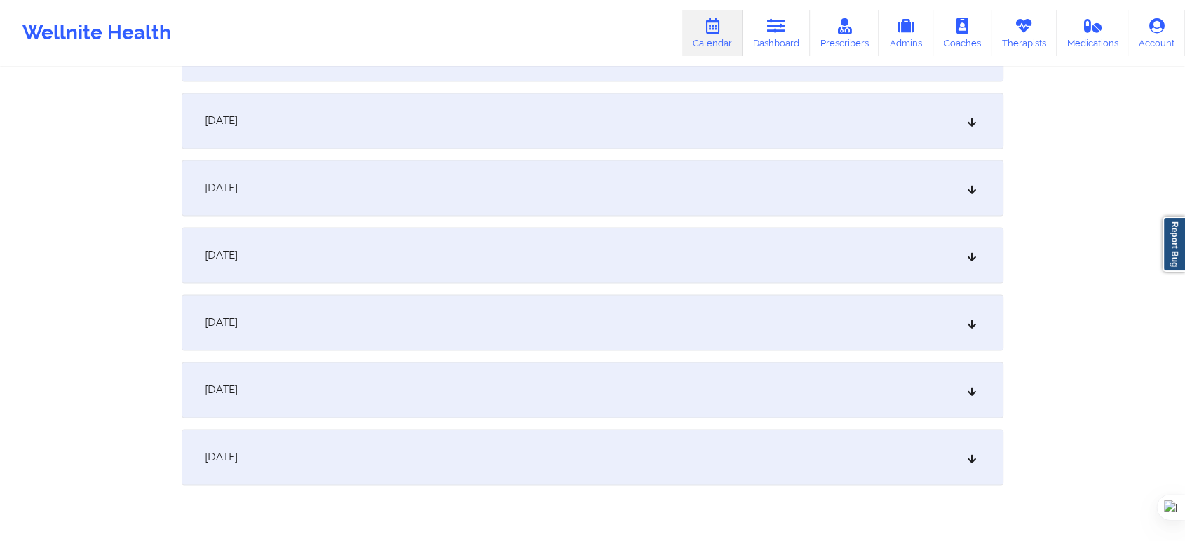
scroll to position [2218, 0]
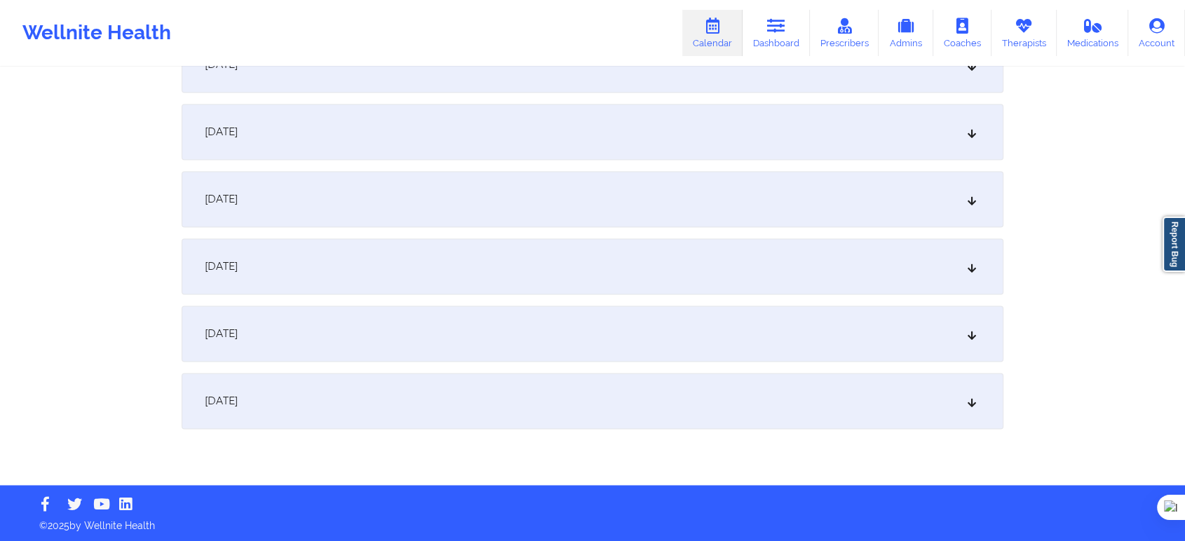
click at [347, 277] on div "October 29, 2025" at bounding box center [593, 266] width 822 height 56
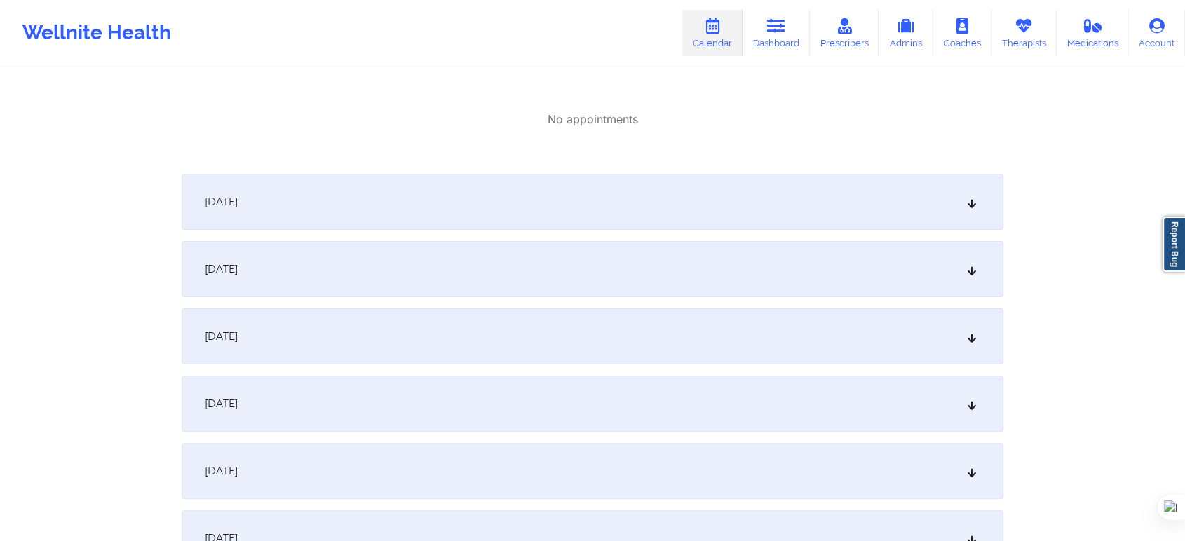
scroll to position [36, 0]
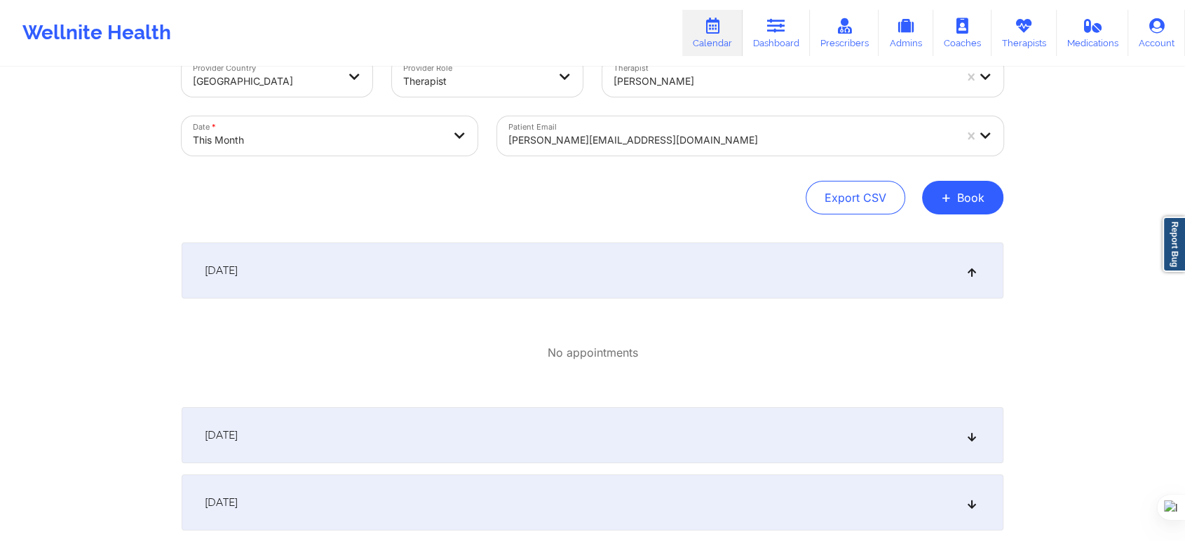
select select "2025-9"
select select "2025-10"
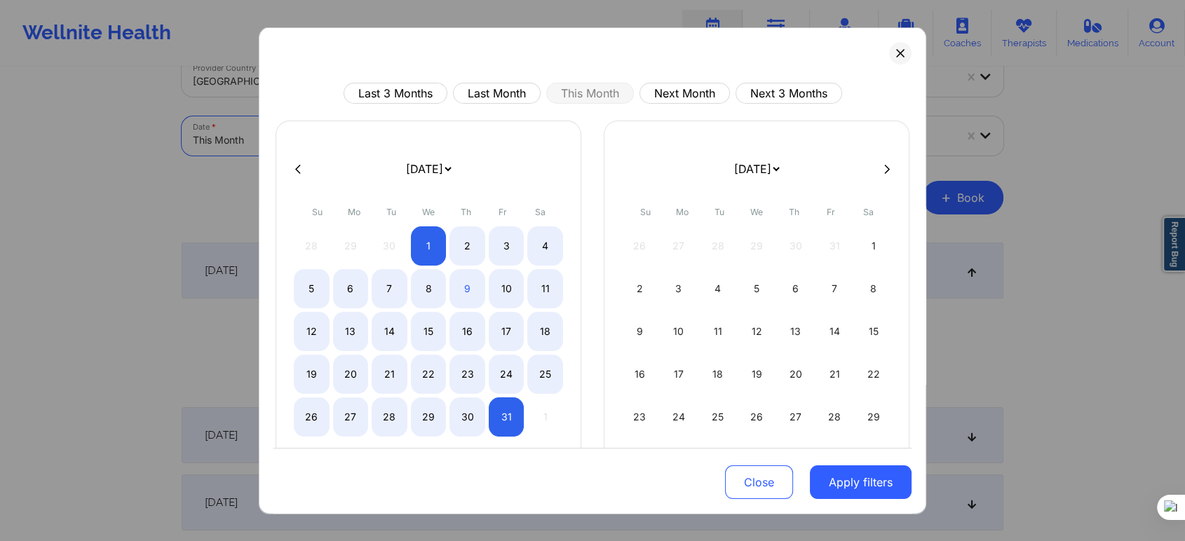
click at [367, 140] on body "Wellnite Health Calendar Dashboard Prescribers Admins Coaches Therapists Medica…" at bounding box center [592, 234] width 1185 height 541
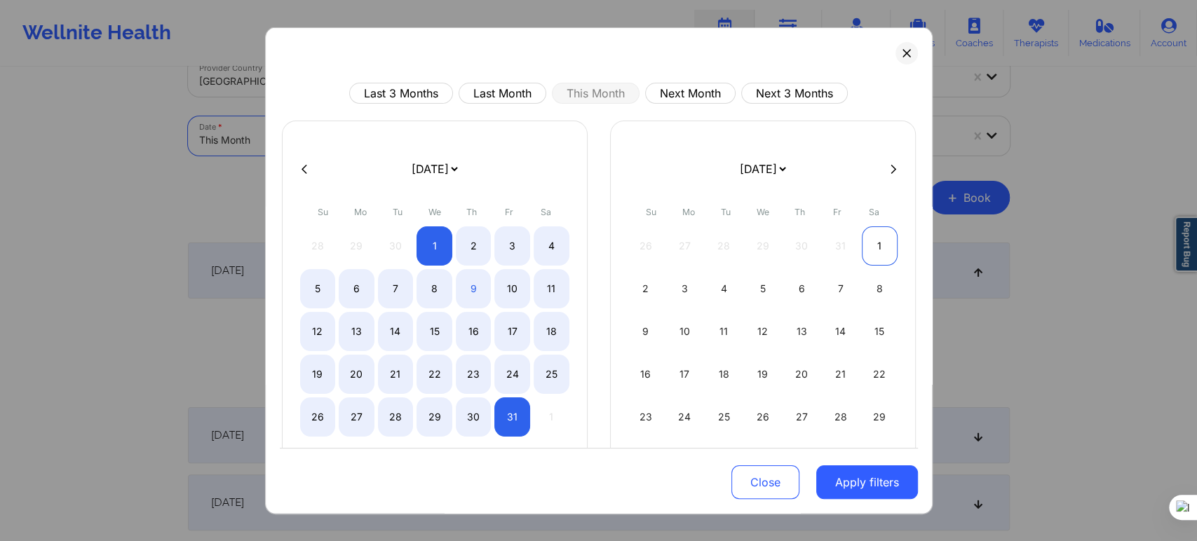
click at [872, 243] on div "1" at bounding box center [880, 245] width 36 height 39
select select "2025-10"
select select "2025-11"
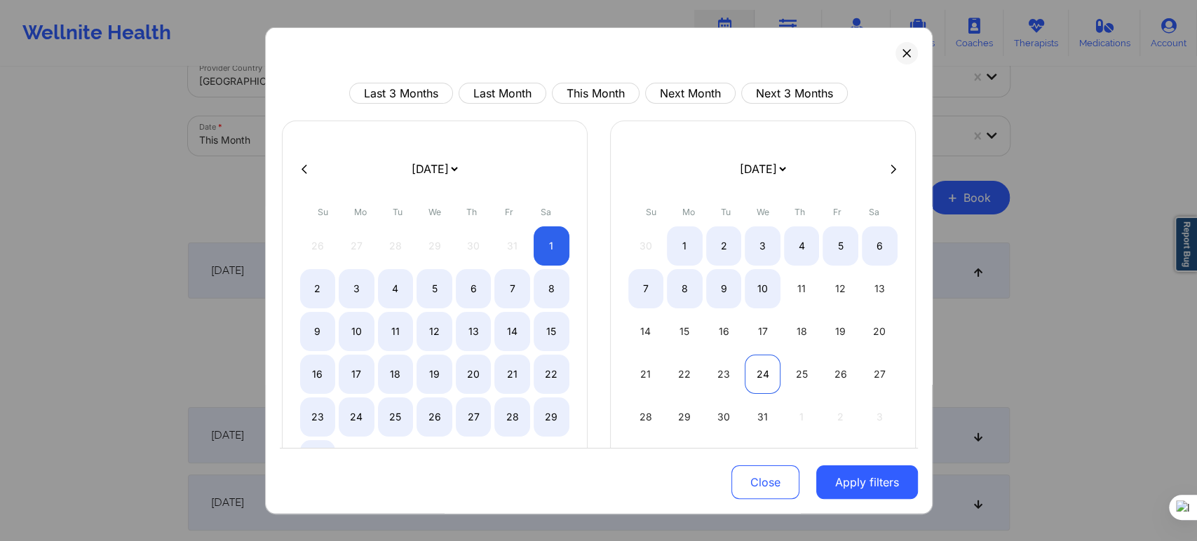
select select "2025-10"
select select "2025-11"
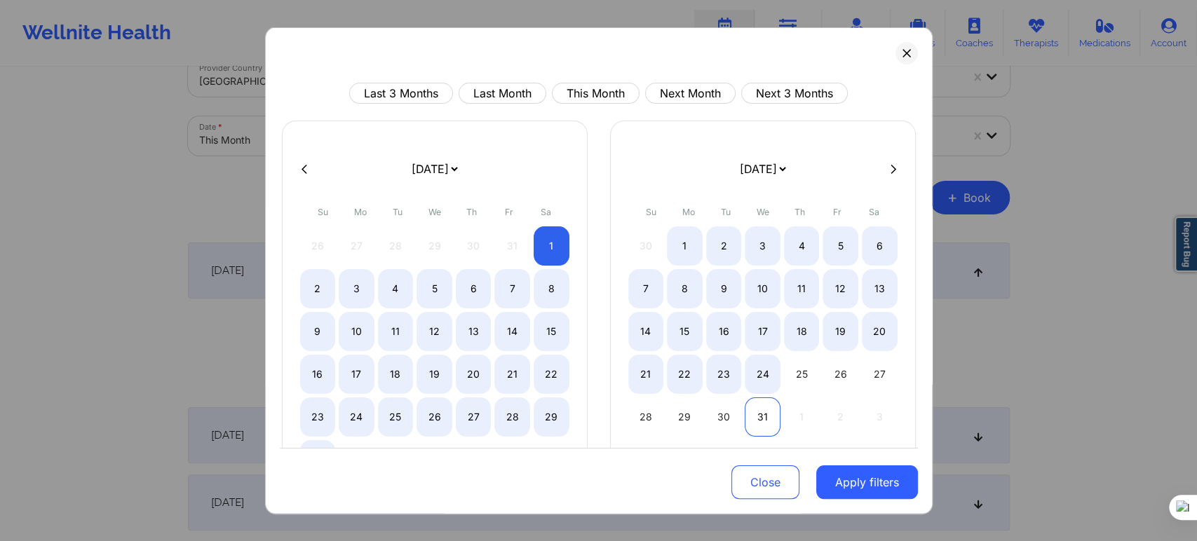
select select "2025-10"
select select "2025-11"
click at [766, 407] on div "31" at bounding box center [763, 417] width 36 height 39
select select "2025-10"
select select "2025-11"
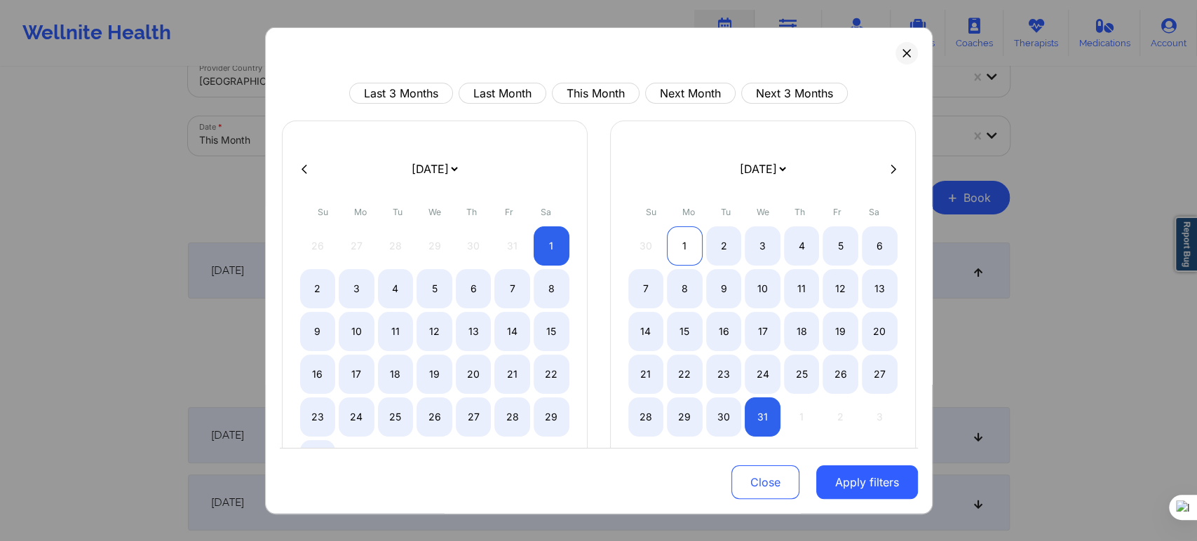
click at [684, 252] on div "1" at bounding box center [685, 245] width 36 height 39
select select "2025-11"
select select "2026-0"
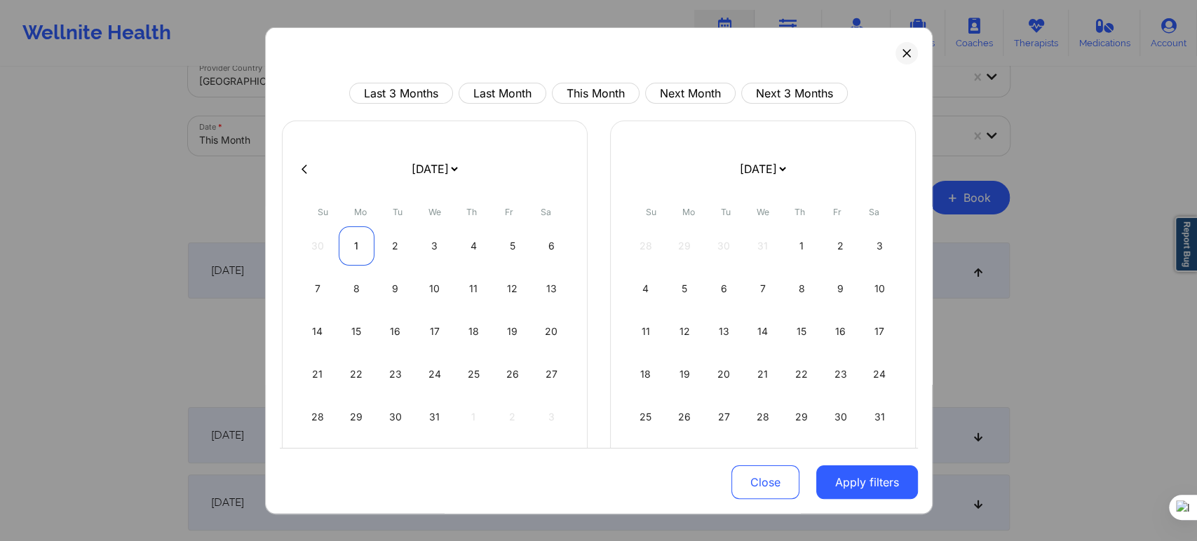
select select "2025-11"
select select "2026-0"
click at [302, 158] on div at bounding box center [599, 168] width 638 height 21
click at [302, 161] on div at bounding box center [599, 168] width 638 height 21
click at [309, 167] on button at bounding box center [304, 169] width 14 height 12
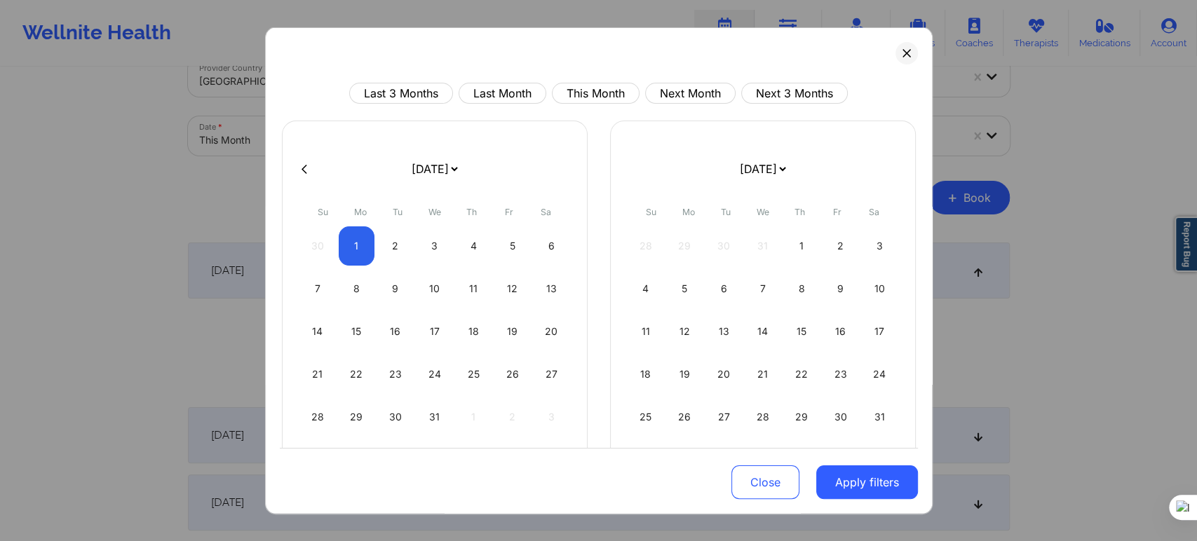
select select "2025-10"
select select "2025-11"
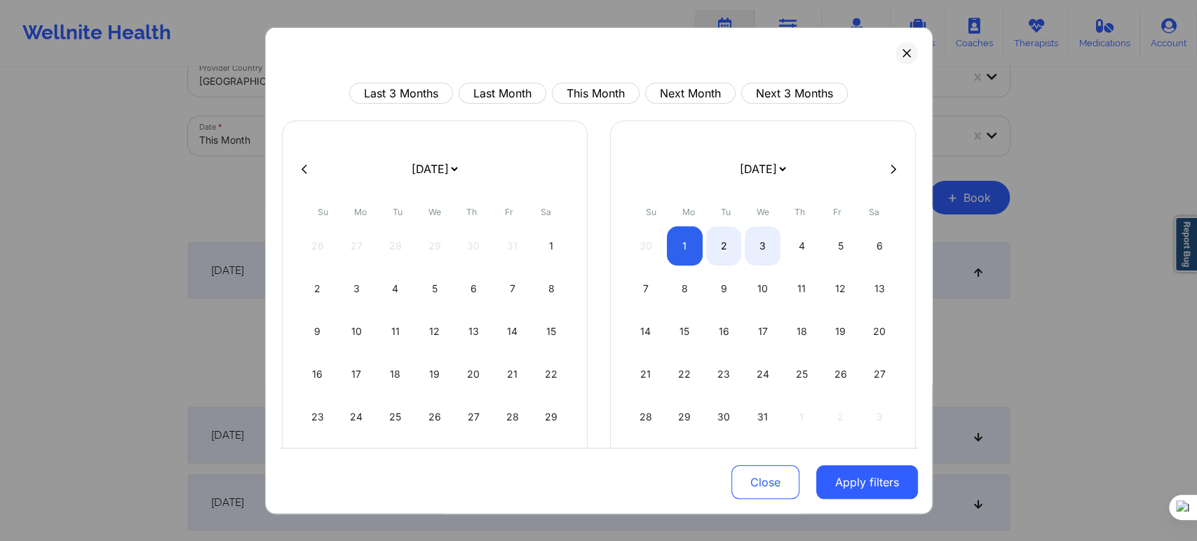
select select "2025-10"
select select "2025-11"
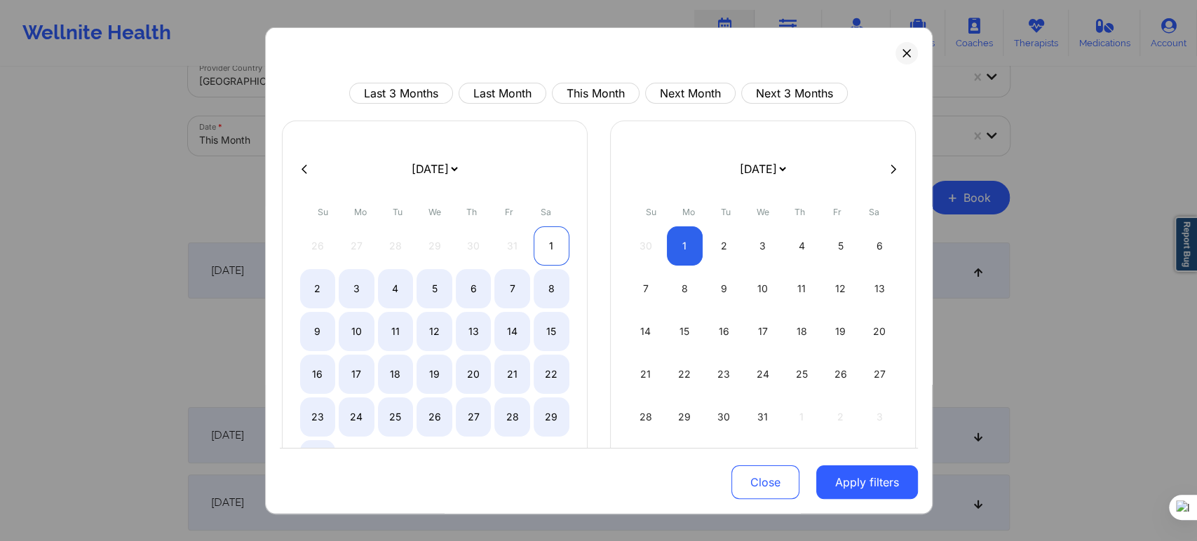
select select "2025-10"
select select "2025-11"
click at [550, 240] on div "1" at bounding box center [552, 245] width 36 height 39
select select "2025-10"
select select "2025-11"
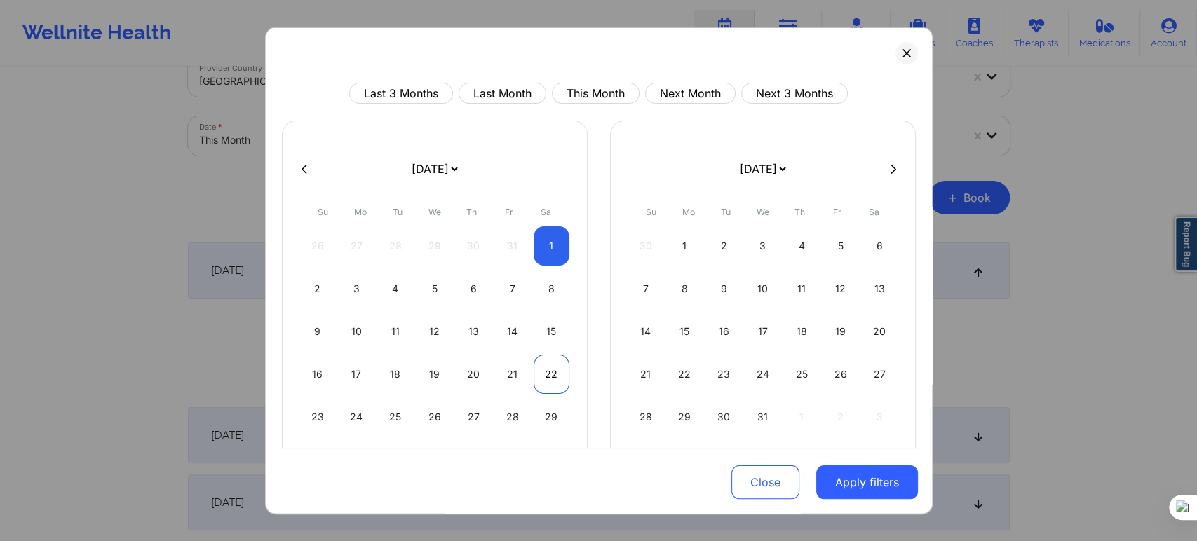
select select "2025-10"
select select "2025-11"
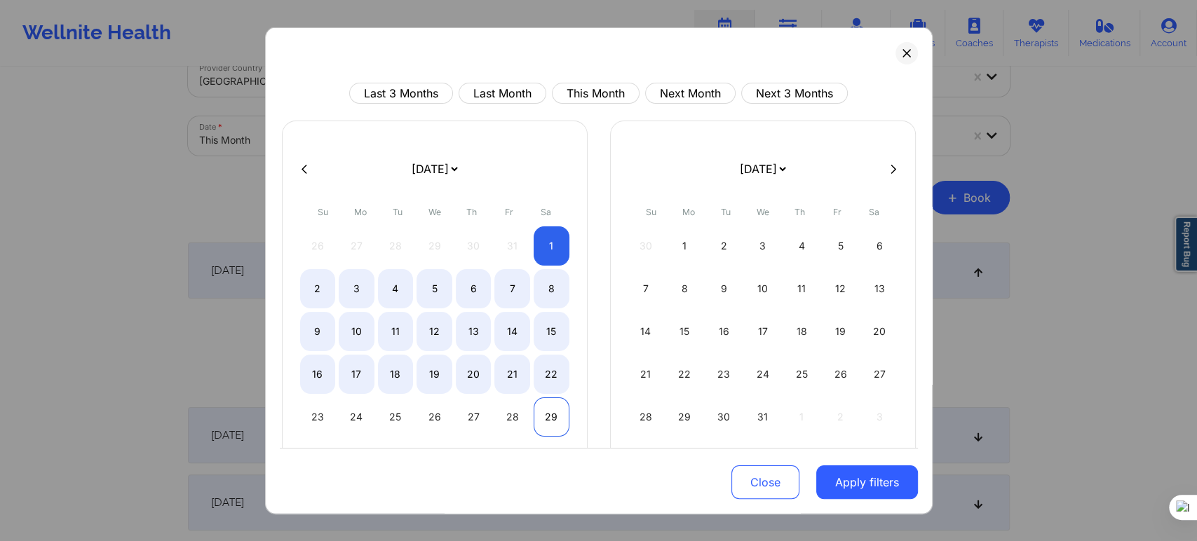
select select "2025-10"
select select "2025-11"
click at [550, 408] on div "29" at bounding box center [552, 417] width 36 height 39
select select "2025-10"
select select "2025-11"
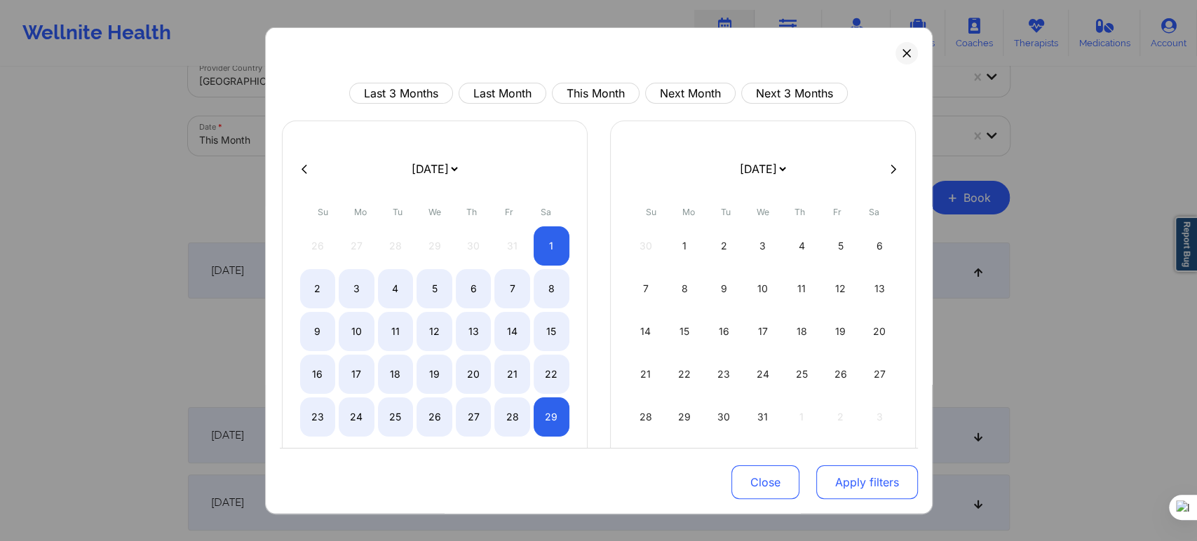
click at [860, 475] on button "Apply filters" at bounding box center [867, 483] width 102 height 34
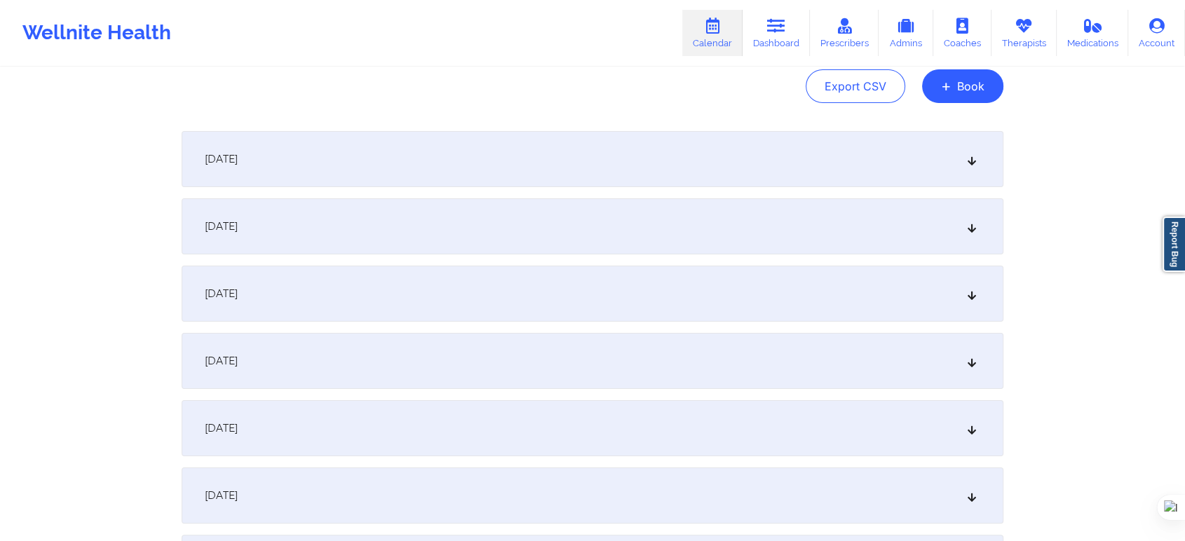
scroll to position [270, 0]
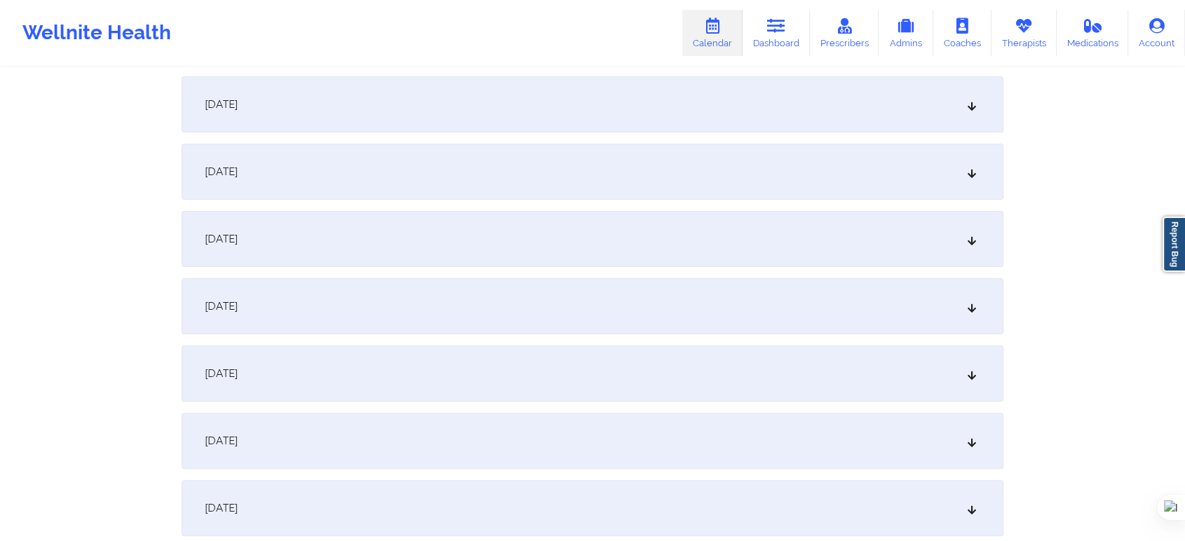
click at [238, 307] on span "November 5, 2025" at bounding box center [221, 306] width 33 height 14
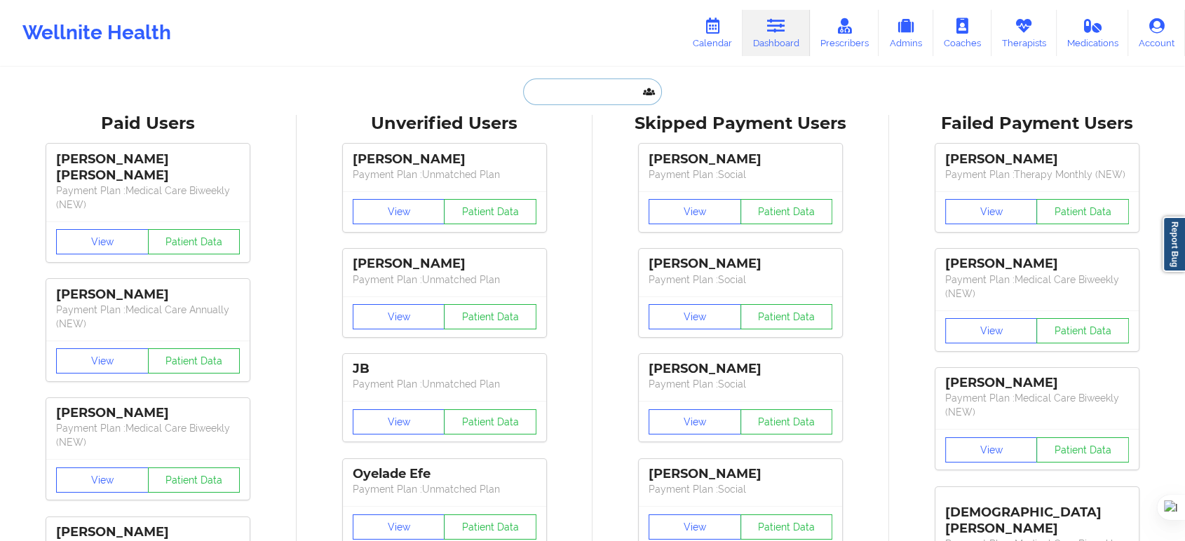
click at [611, 83] on input "text" at bounding box center [592, 92] width 139 height 27
paste input "Chanel Thompson"
type input "Chanel Thompson"
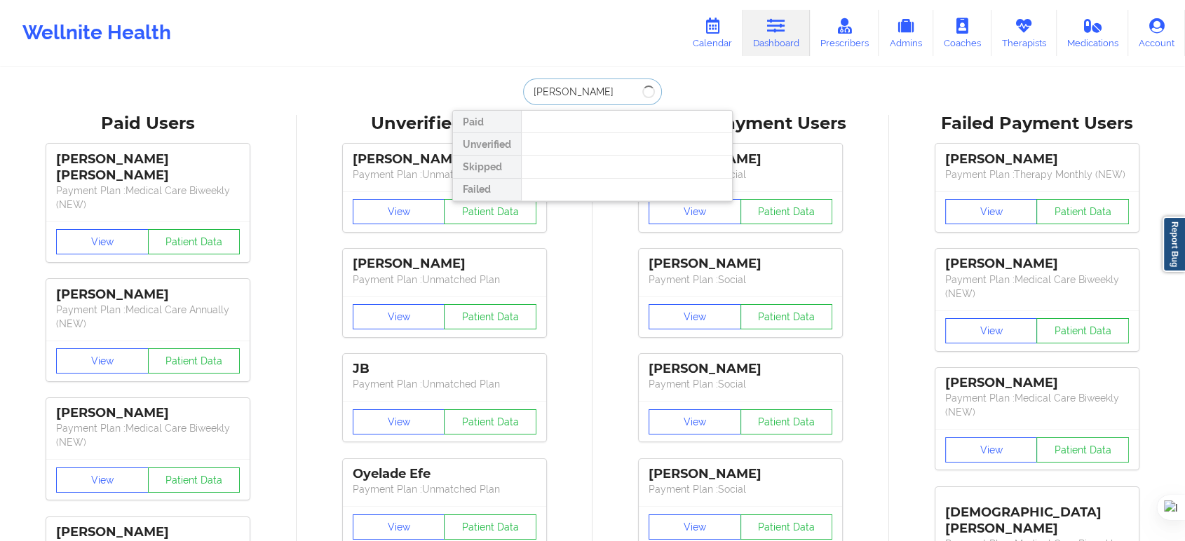
drag, startPoint x: 630, startPoint y: 91, endPoint x: 365, endPoint y: 105, distance: 265.4
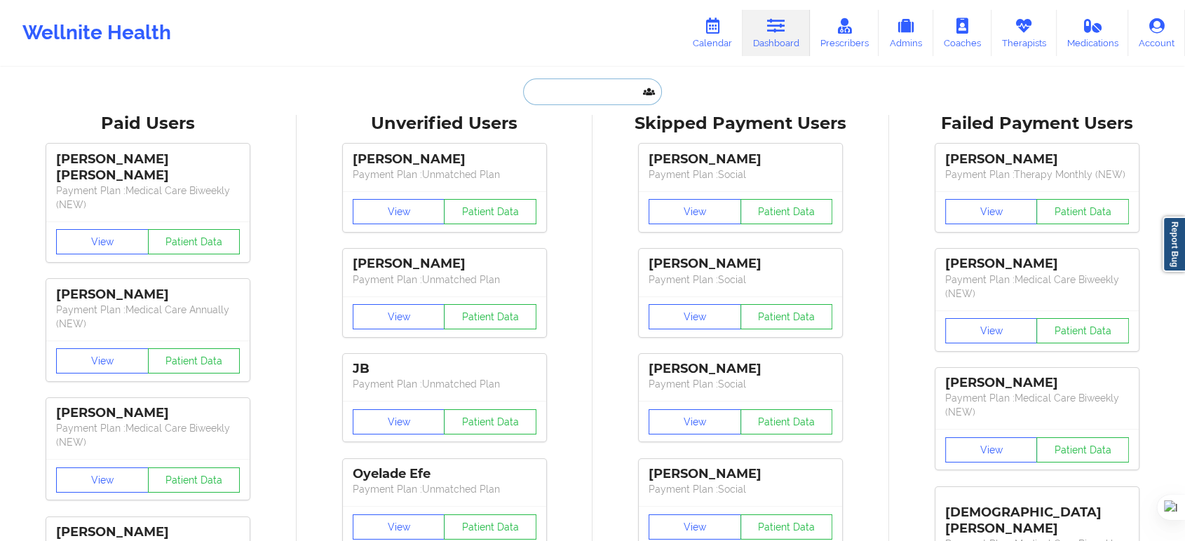
paste input "Jessica Jean Jacques"
type input "Jessica Jean Jacques"
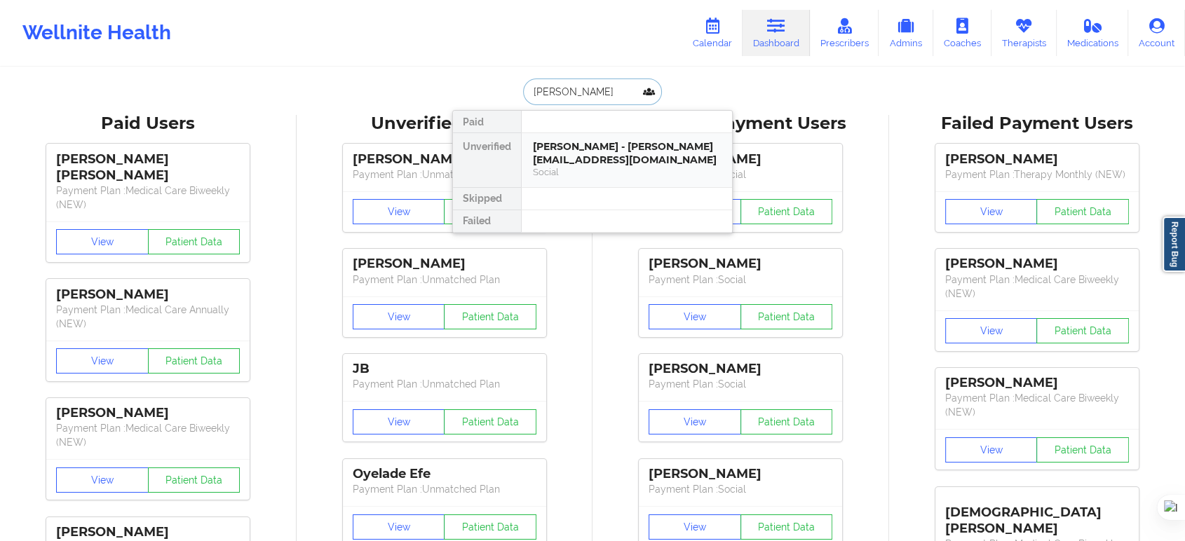
click at [579, 152] on div "Jessica Jean Jacques - jessica_jnj@yahoo.com" at bounding box center [627, 153] width 188 height 26
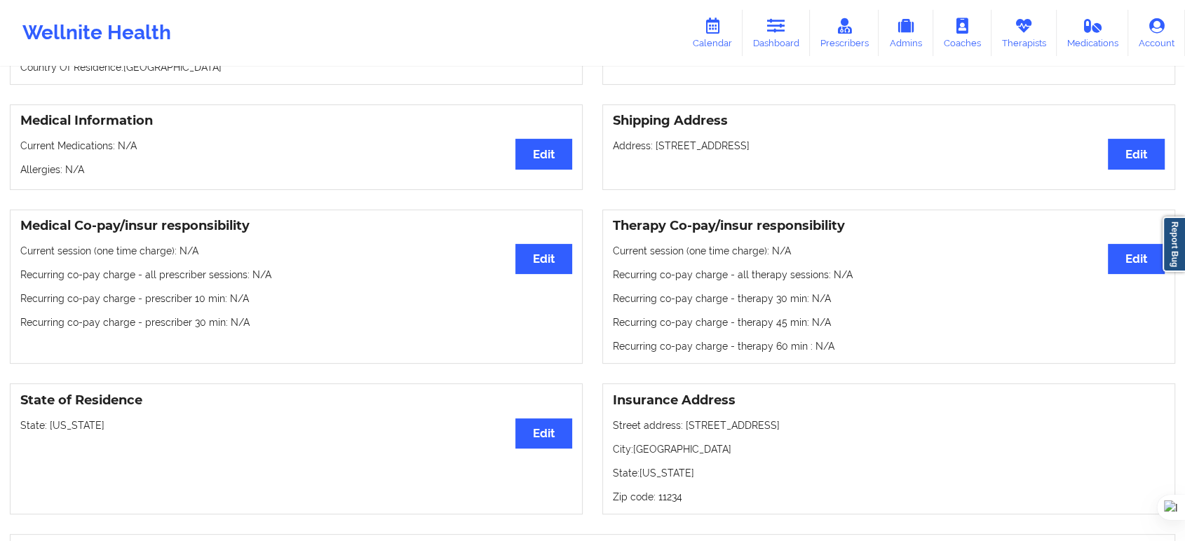
scroll to position [311, 0]
